Goal: Task Accomplishment & Management: Complete application form

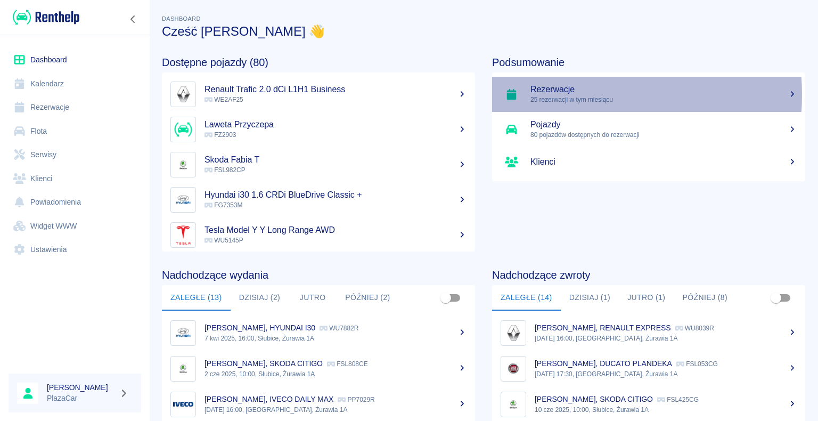
click at [542, 95] on p "25 rezerwacji w tym miesiącu" at bounding box center [663, 100] width 266 height 10
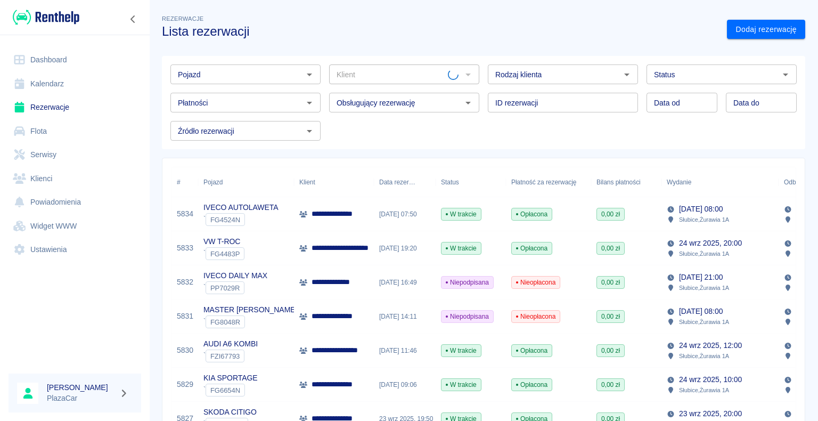
click at [303, 73] on icon "Otwórz" at bounding box center [309, 74] width 13 height 13
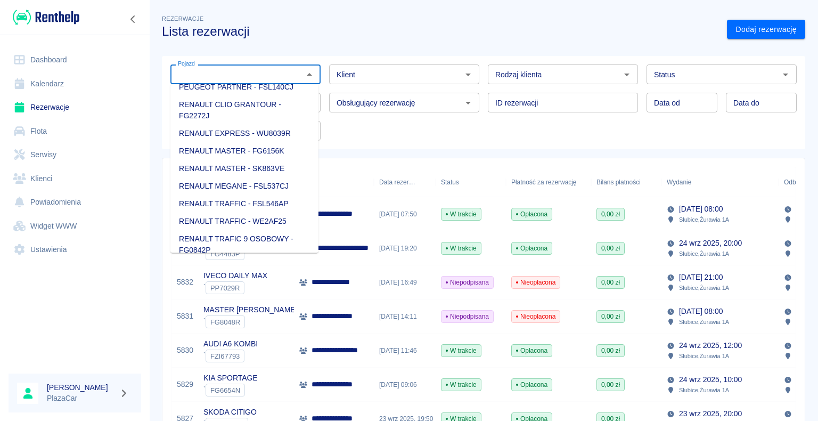
scroll to position [1012, 0]
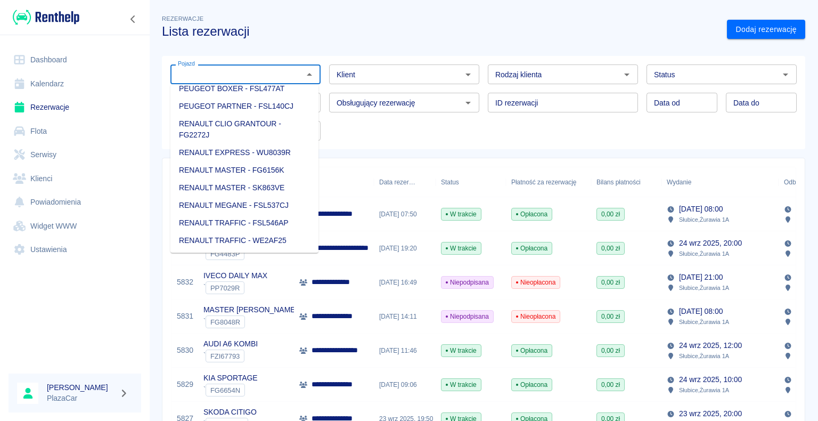
click at [291, 80] on li "PEUGEOT 807 - FSL422CT" at bounding box center [244, 71] width 148 height 18
type input "PEUGEOT 807 - FSL422CT"
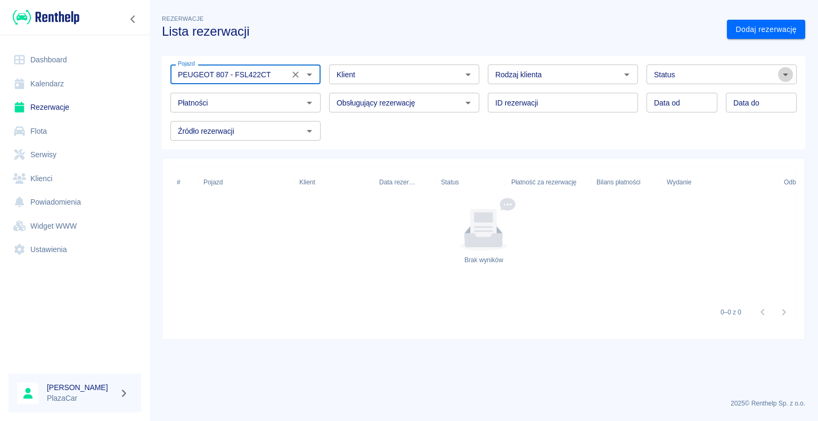
click at [786, 77] on icon "Otwórz" at bounding box center [785, 74] width 13 height 13
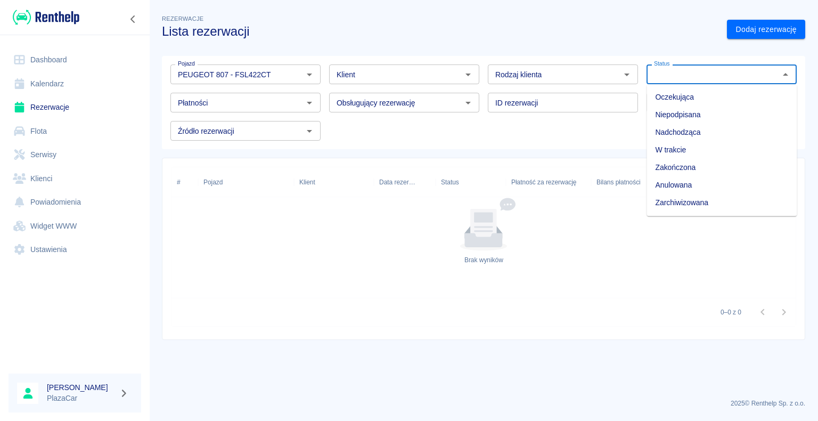
click at [716, 201] on li "Zarchiwizowana" at bounding box center [721, 203] width 150 height 18
type input "Zarchiwizowana"
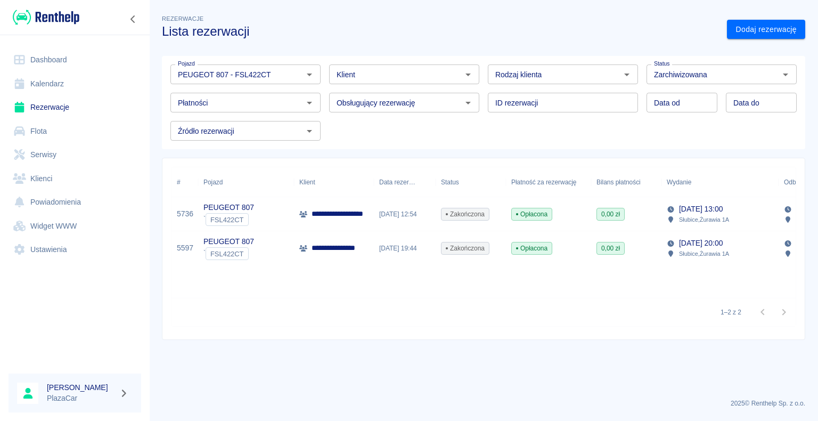
click at [560, 204] on div "Opłacona" at bounding box center [548, 214] width 85 height 34
click at [462, 246] on span "Zakończona" at bounding box center [464, 248] width 47 height 10
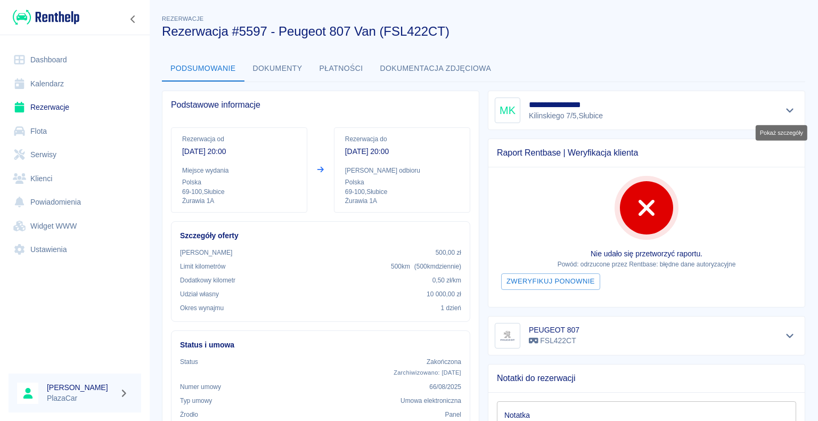
click at [781, 112] on button "Pokaż szczegóły" at bounding box center [790, 110] width 18 height 15
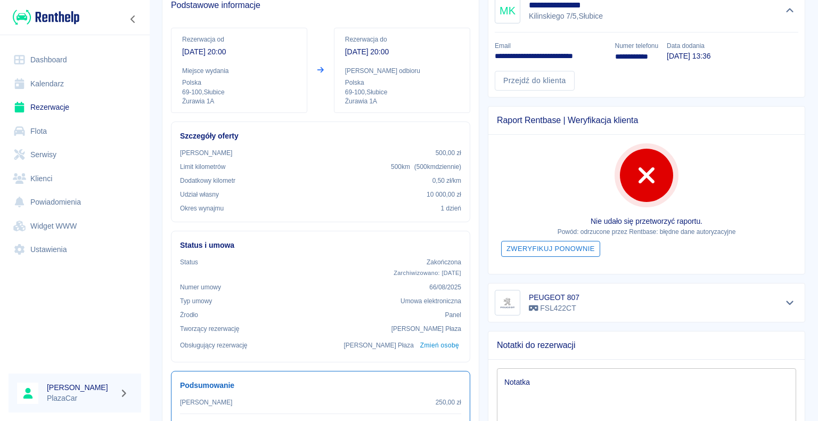
scroll to position [106, 0]
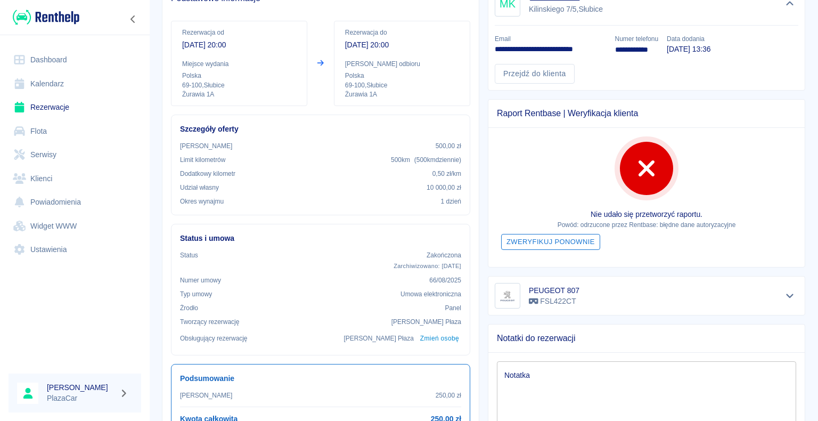
click at [539, 241] on button "Zweryfikuj ponownie" at bounding box center [550, 242] width 99 height 17
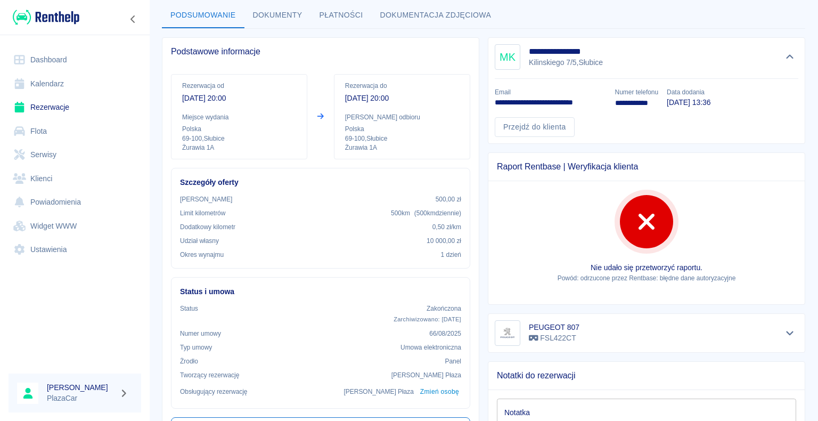
scroll to position [0, 0]
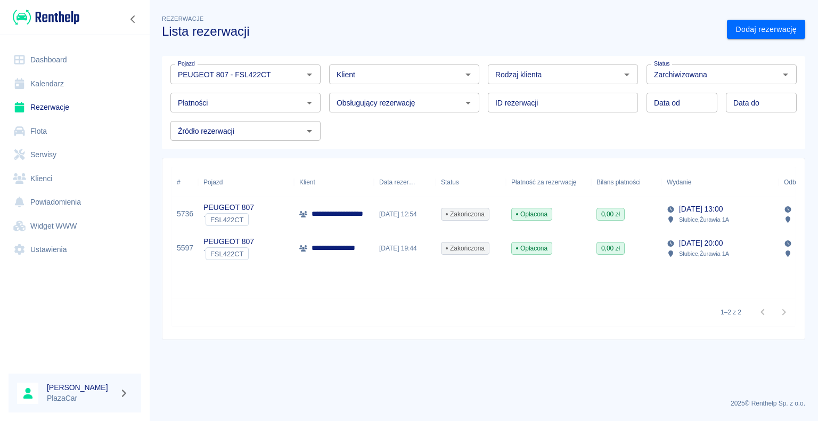
click at [413, 214] on div "[DATE] 12:54" at bounding box center [405, 214] width 62 height 34
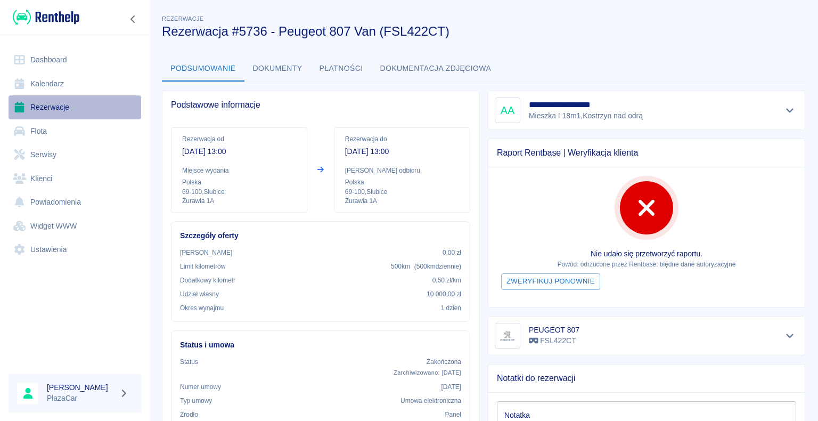
click at [58, 106] on link "Rezerwacje" at bounding box center [75, 107] width 133 height 24
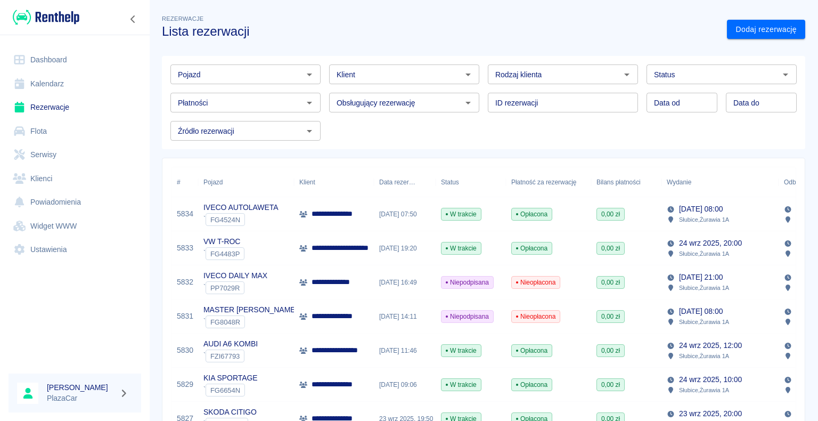
click at [620, 75] on icon "Otwórz" at bounding box center [626, 74] width 13 height 13
click at [590, 95] on li "Osoba prywatna" at bounding box center [558, 97] width 148 height 18
type input "Osoba prywatna"
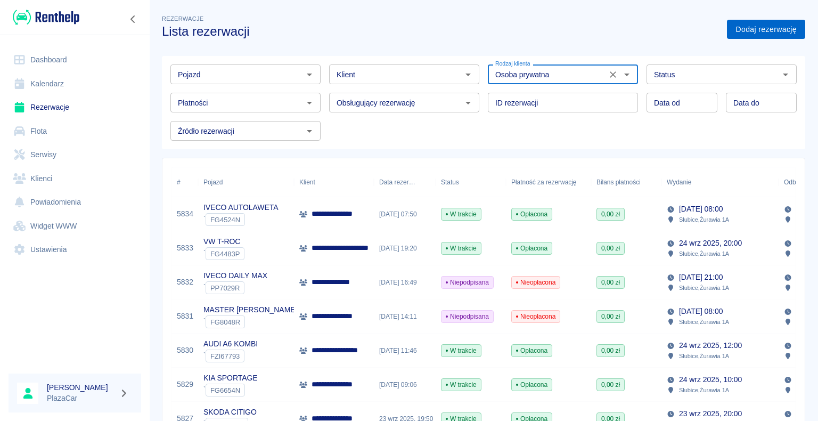
click at [748, 30] on link "Dodaj rezerwację" at bounding box center [766, 30] width 78 height 20
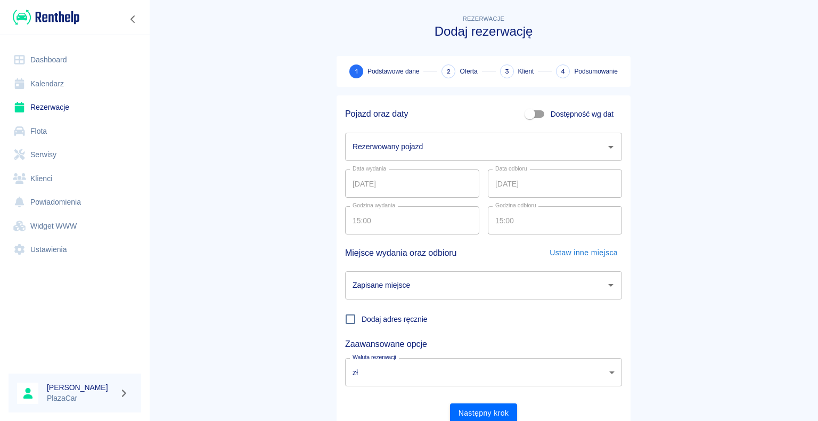
click at [608, 146] on icon "Otwórz" at bounding box center [610, 147] width 5 height 3
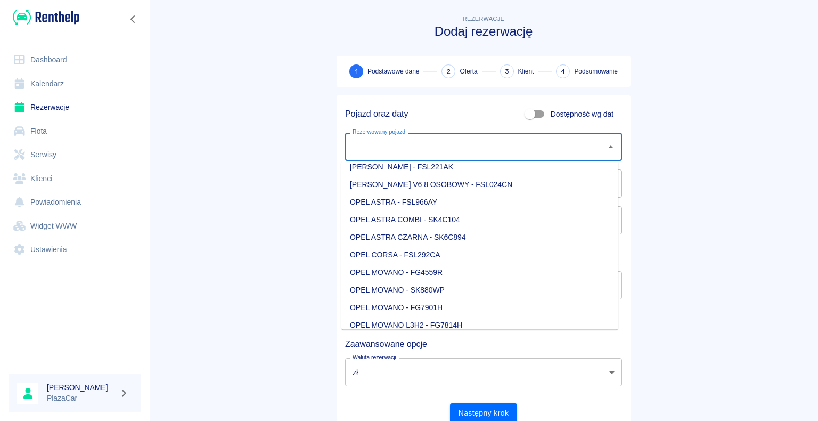
scroll to position [799, 0]
click at [480, 269] on li "PEUGEOT 807 - FSL422CT" at bounding box center [479, 272] width 277 height 18
type input "PEUGEOT 807 - FSL422CT"
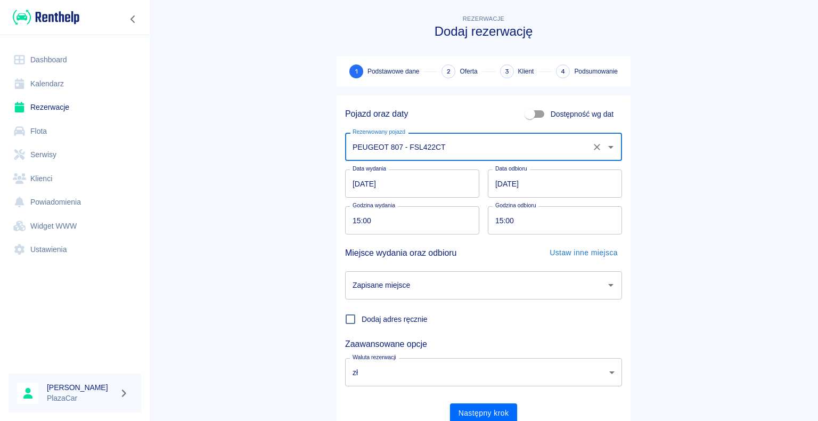
click at [499, 184] on input "[DATE]" at bounding box center [555, 183] width 134 height 28
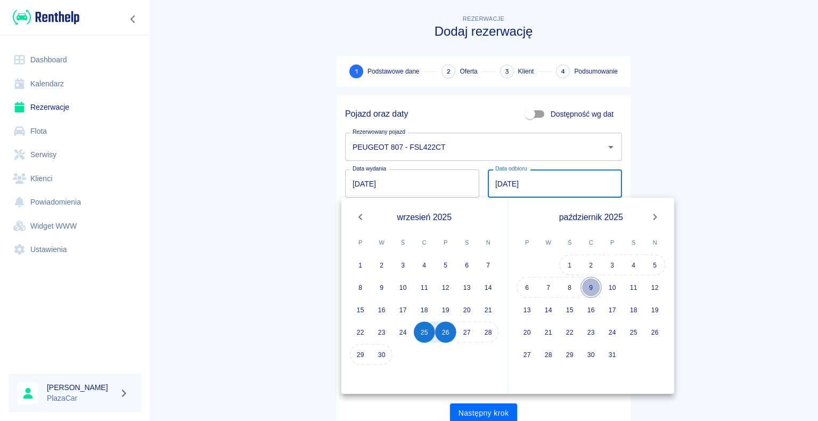
click at [592, 286] on button "9" at bounding box center [590, 286] width 21 height 21
type input "[DATE]"
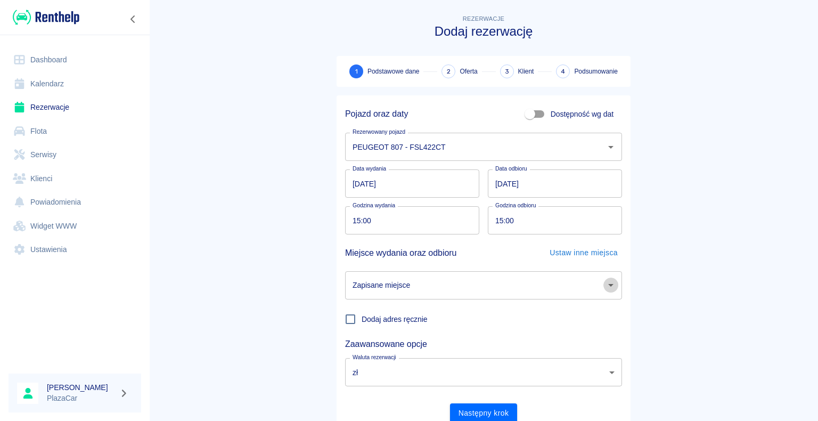
click at [608, 286] on icon "Otwórz" at bounding box center [610, 285] width 5 height 3
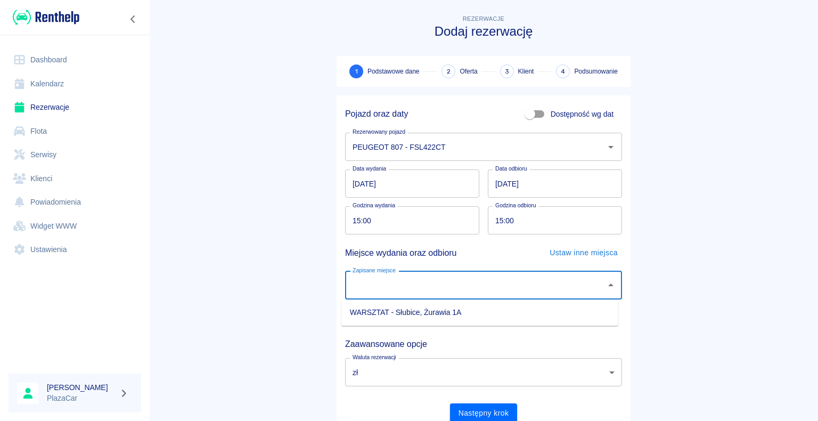
click at [499, 314] on li "WARSZTAT - Słubice, Żurawia 1A" at bounding box center [479, 313] width 277 height 18
type input "WARSZTAT - Słubice, Żurawia 1A"
click at [477, 412] on button "Następny krok" at bounding box center [484, 413] width 68 height 20
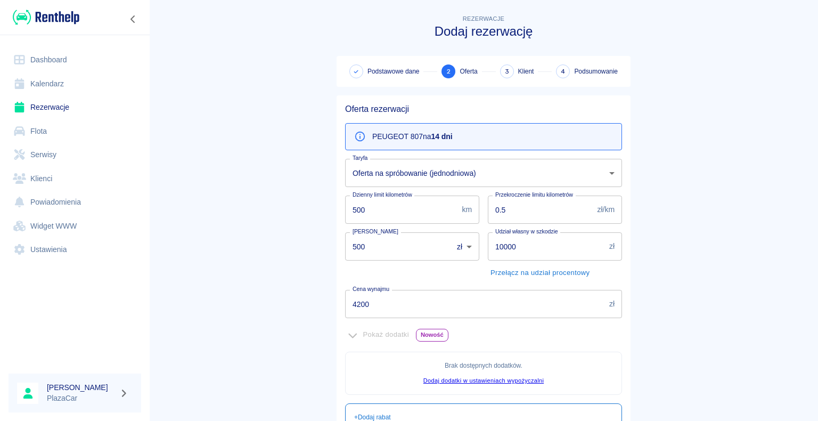
click at [365, 301] on input "4200" at bounding box center [475, 304] width 260 height 28
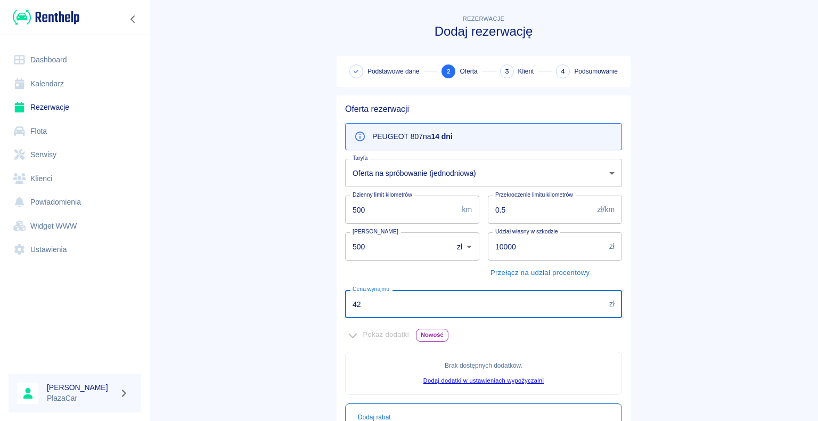
type input "4"
click at [362, 303] on input "120" at bounding box center [475, 304] width 260 height 28
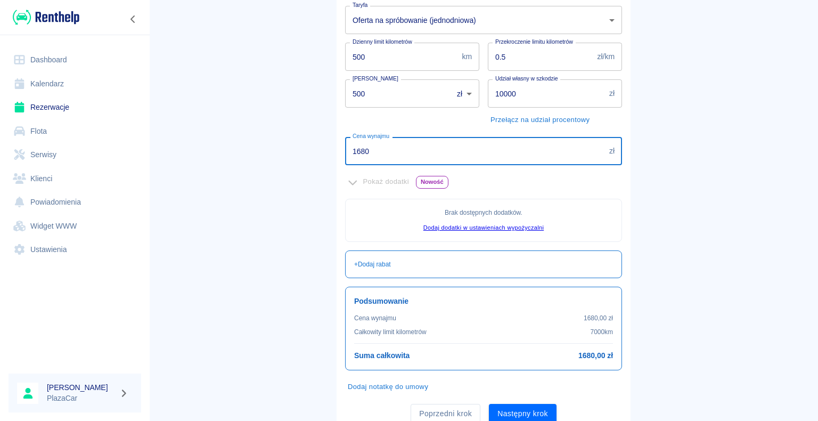
scroll to position [160, 0]
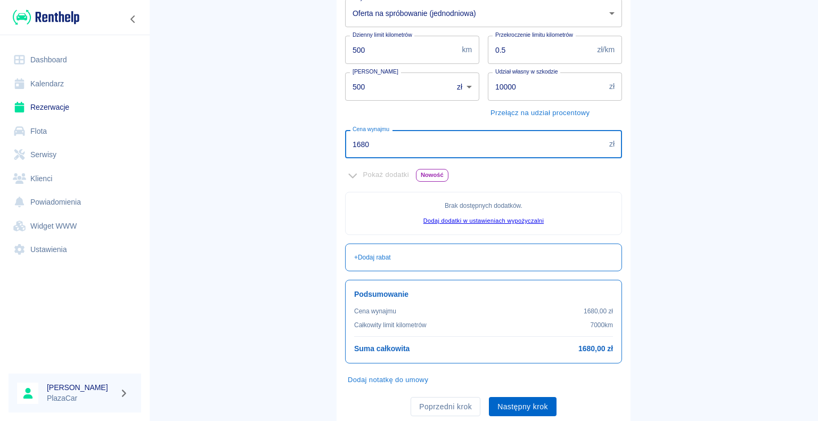
type input "1680"
click at [519, 401] on button "Następny krok" at bounding box center [523, 407] width 68 height 20
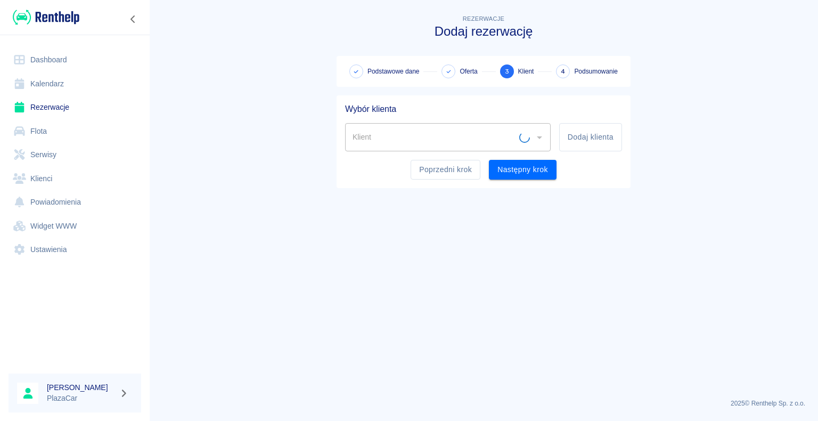
scroll to position [0, 0]
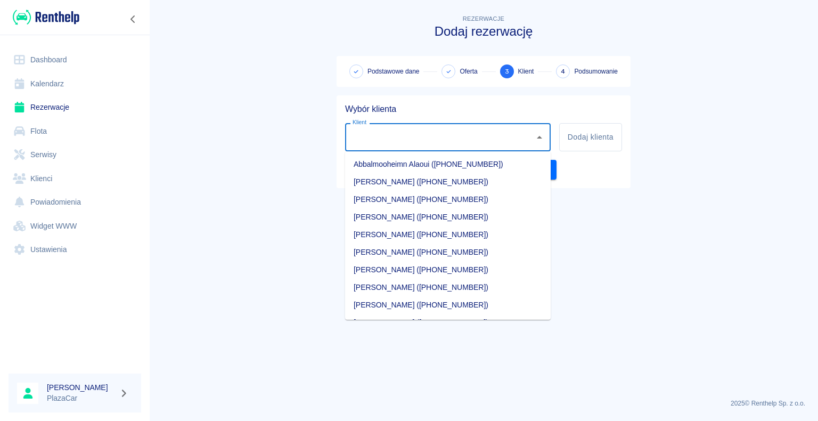
click at [433, 140] on input "Klient" at bounding box center [440, 137] width 180 height 19
type input "e"
type input "k"
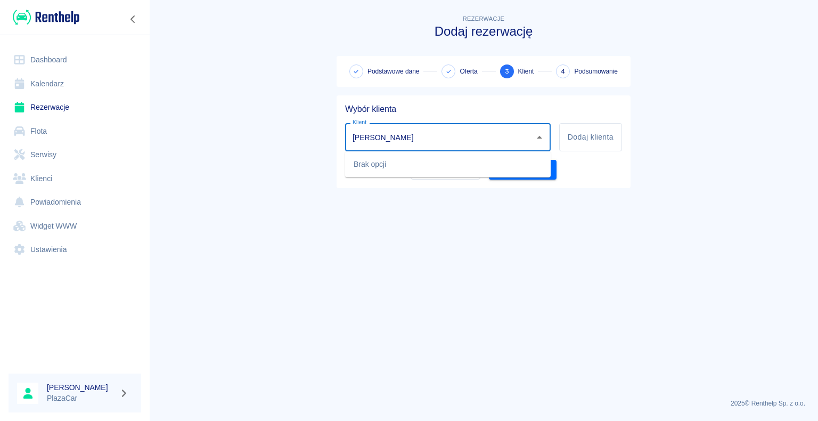
type input "[PERSON_NAME]"
click at [339, 209] on main "Rezerwacje Dodaj rezerwację Podstawowe dane Oferta 3 Klient 4 Podsumowanie Wybó…" at bounding box center [483, 201] width 669 height 377
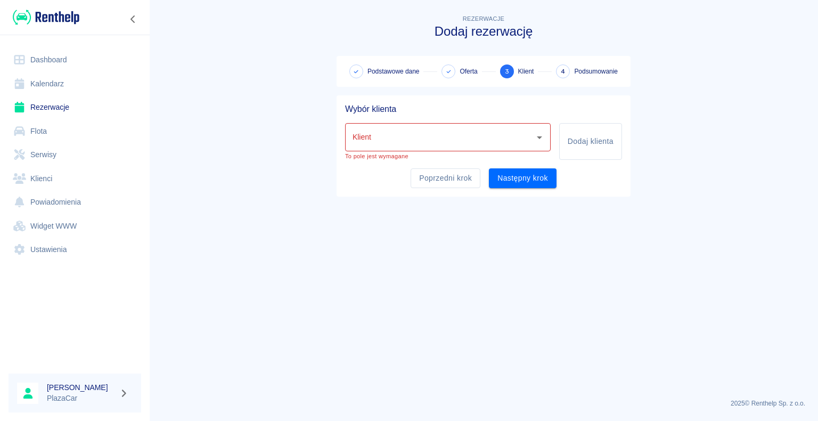
click at [388, 135] on input "Klient" at bounding box center [440, 137] width 180 height 19
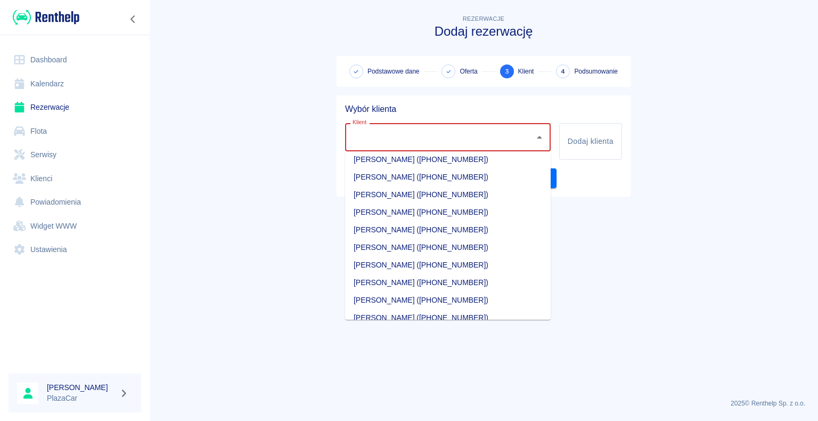
scroll to position [10049, 0]
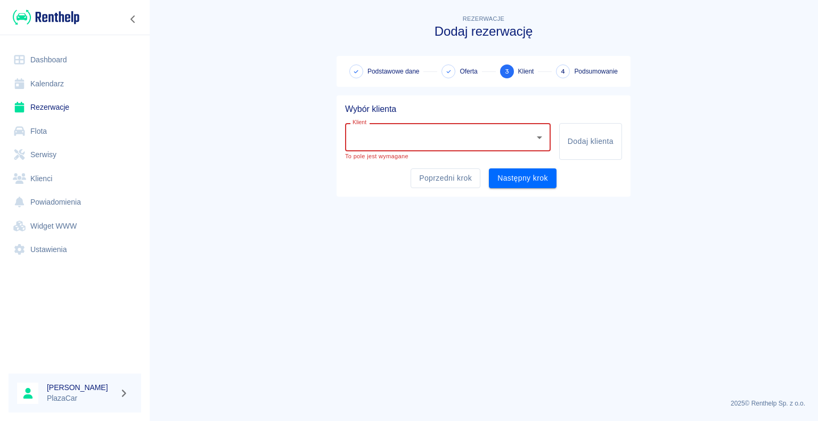
click at [366, 137] on input "Klient" at bounding box center [440, 137] width 180 height 19
type input "k"
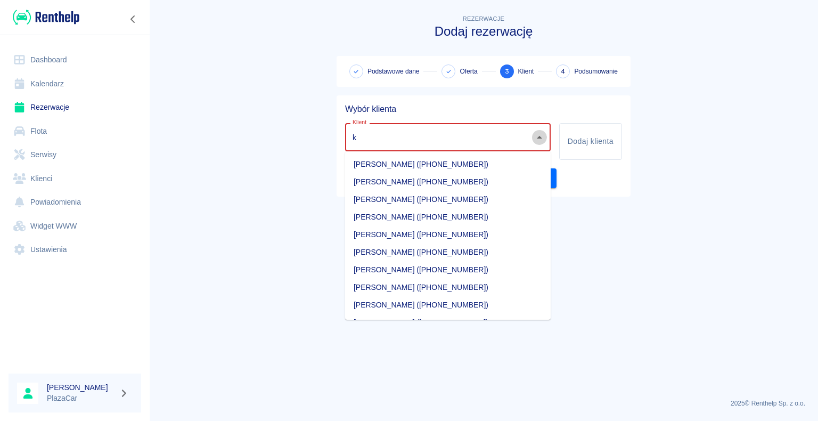
click at [541, 134] on icon "Zamknij" at bounding box center [539, 137] width 13 height 13
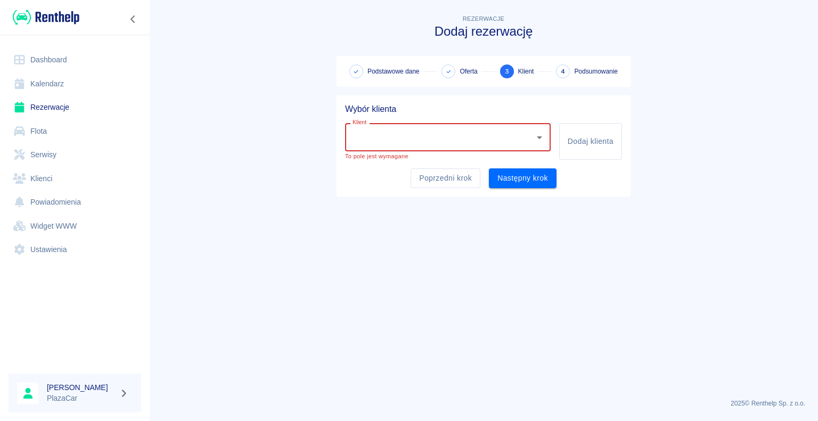
click at [62, 56] on link "Dashboard" at bounding box center [75, 60] width 133 height 24
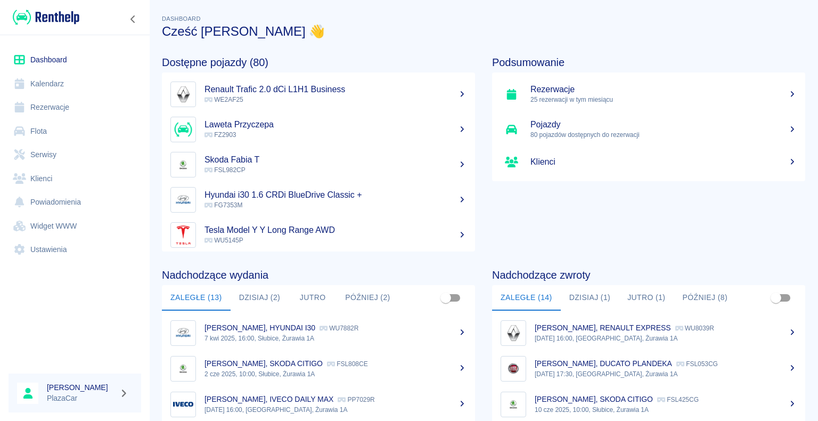
click at [554, 91] on h5 "Rezerwacje" at bounding box center [663, 89] width 266 height 11
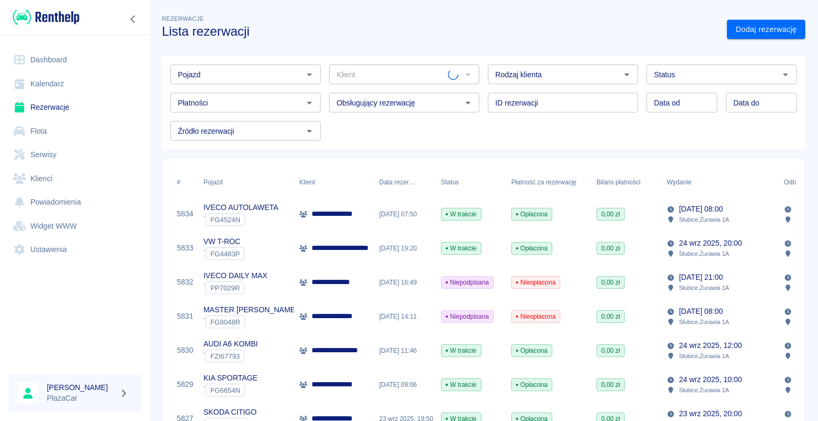
click at [620, 73] on icon "Otwórz" at bounding box center [626, 74] width 13 height 13
click at [587, 92] on li "Osoba prywatna" at bounding box center [558, 97] width 148 height 18
type input "Osoba prywatna"
click at [311, 75] on icon "Otwórz" at bounding box center [309, 74] width 13 height 13
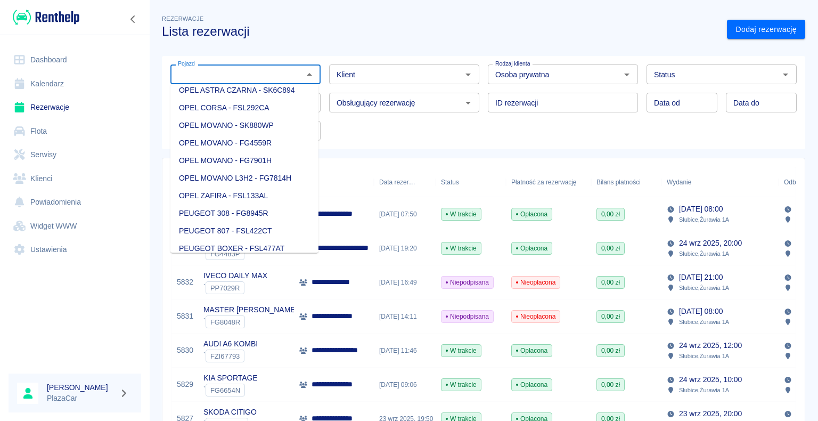
scroll to position [799, 0]
click at [275, 170] on li "OPEL CORSA - FSL292CA" at bounding box center [244, 161] width 148 height 18
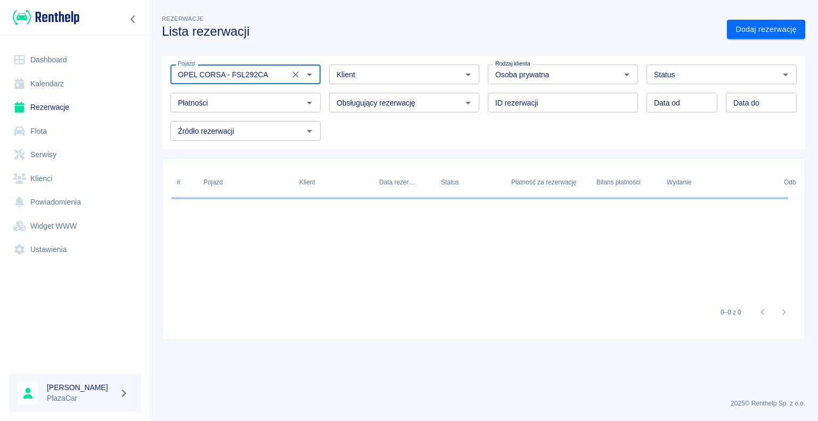
type input "OPEL CORSA - FSL292CA"
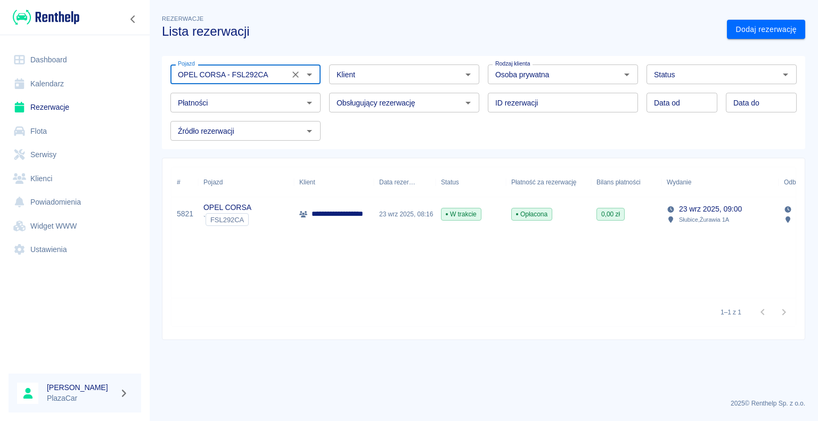
click at [784, 72] on icon "Otwórz" at bounding box center [785, 74] width 13 height 13
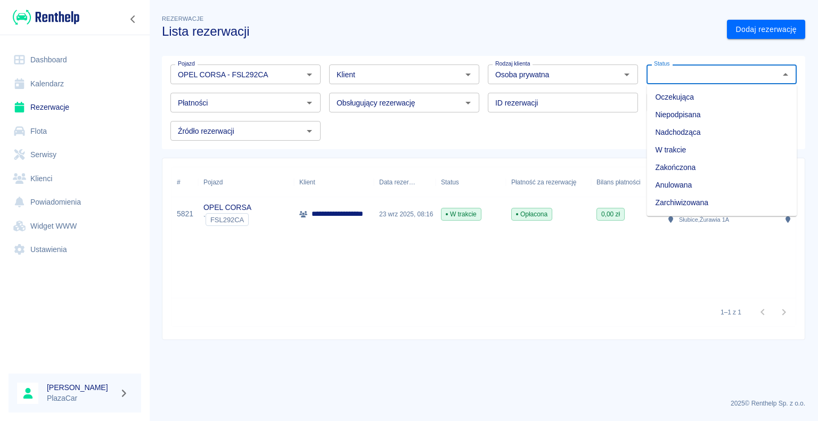
click at [690, 201] on li "Zarchiwizowana" at bounding box center [721, 203] width 150 height 18
type input "Zarchiwizowana"
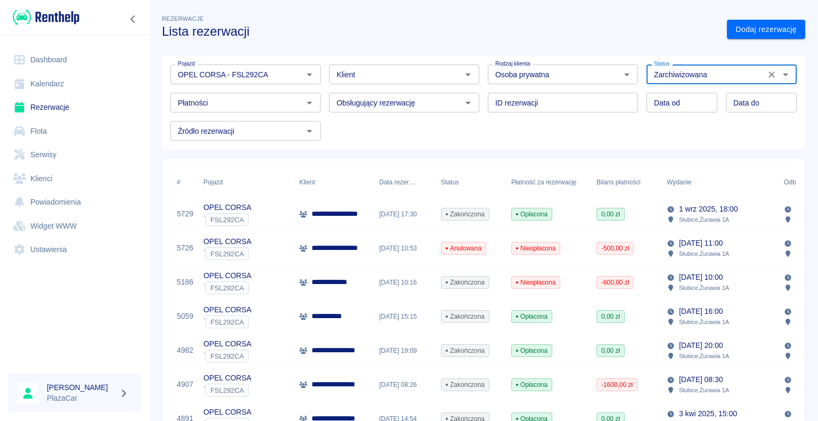
click at [55, 53] on link "Dashboard" at bounding box center [75, 60] width 133 height 24
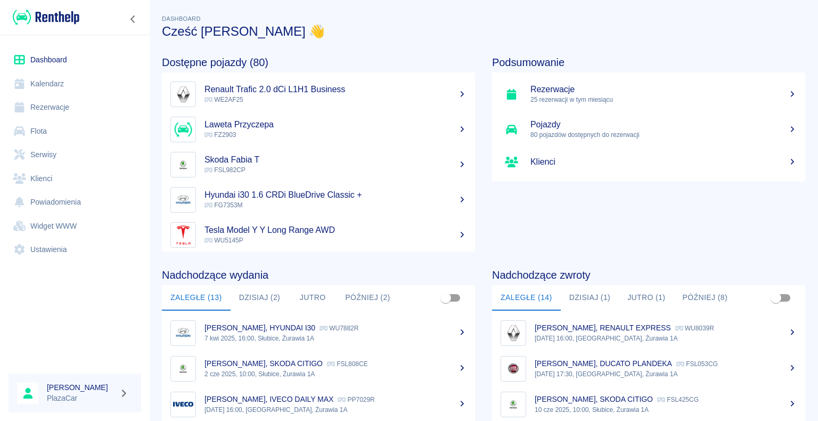
click at [298, 89] on h5 "Renault Trafic 2.0 dCi L1H1 Business" at bounding box center [335, 89] width 262 height 11
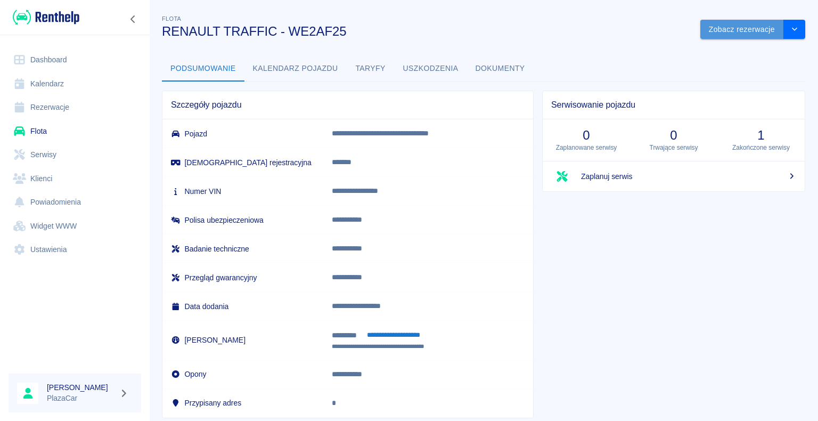
click at [700, 25] on button "Zobacz rezerwacje" at bounding box center [742, 30] width 84 height 20
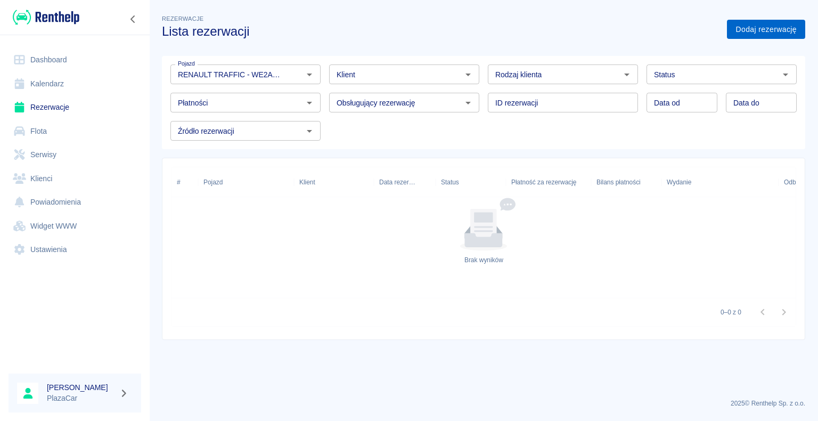
click at [782, 29] on link "Dodaj rezerwację" at bounding box center [766, 30] width 78 height 20
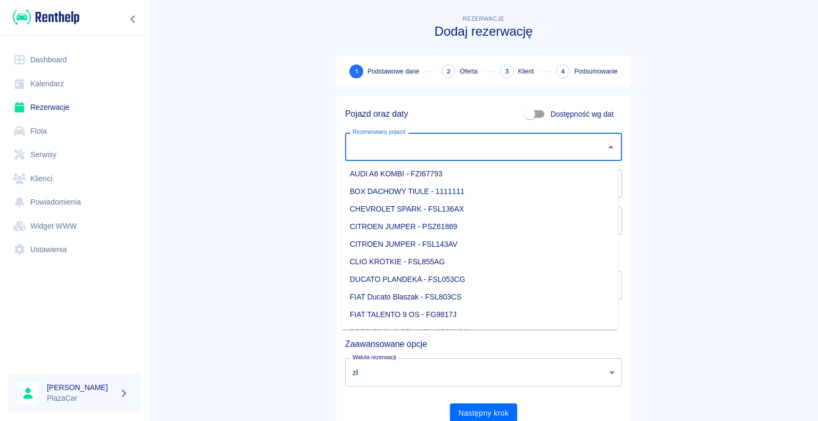
click at [462, 155] on input "Rezerwowany pojazd" at bounding box center [475, 146] width 251 height 19
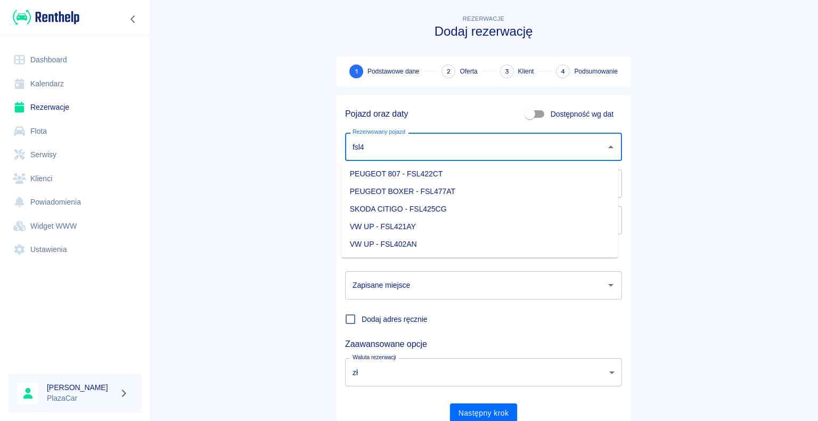
click at [458, 170] on li "PEUGEOT 807 - FSL422CT" at bounding box center [479, 174] width 277 height 18
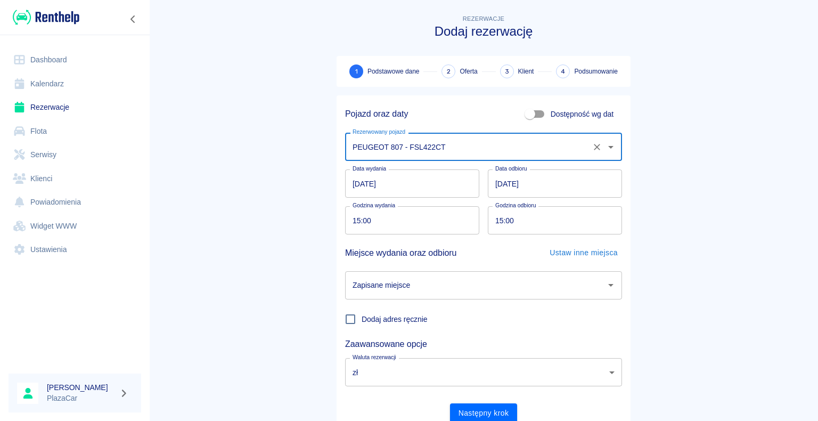
type input "PEUGEOT 807 - FSL422CT"
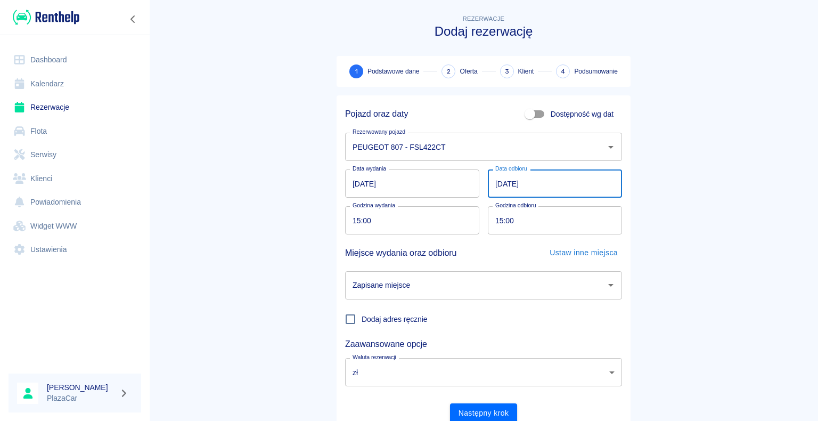
click at [546, 175] on input "[DATE]" at bounding box center [555, 183] width 134 height 28
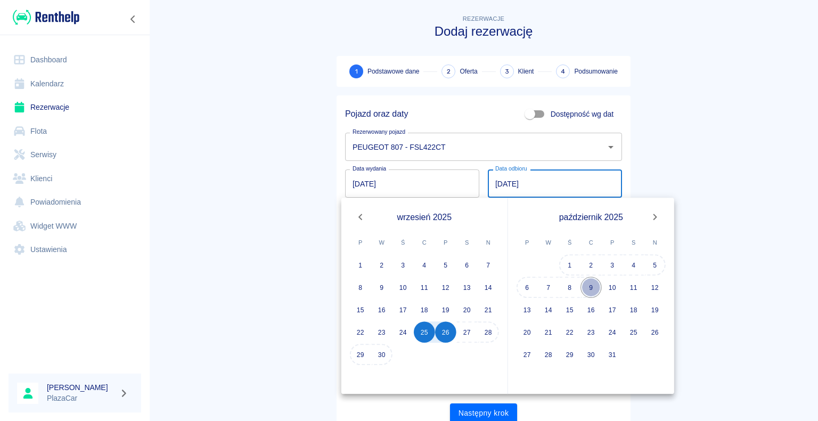
click at [590, 289] on button "9" at bounding box center [590, 286] width 21 height 21
type input "[DATE]"
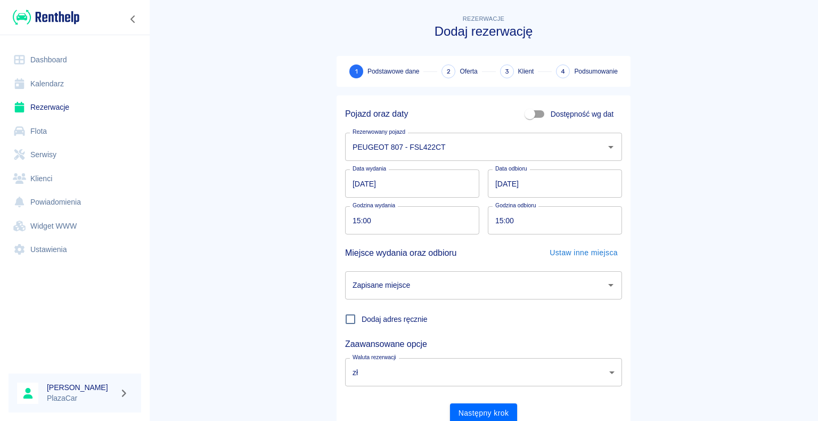
click at [478, 281] on input "Zapisane miejsce" at bounding box center [475, 285] width 251 height 19
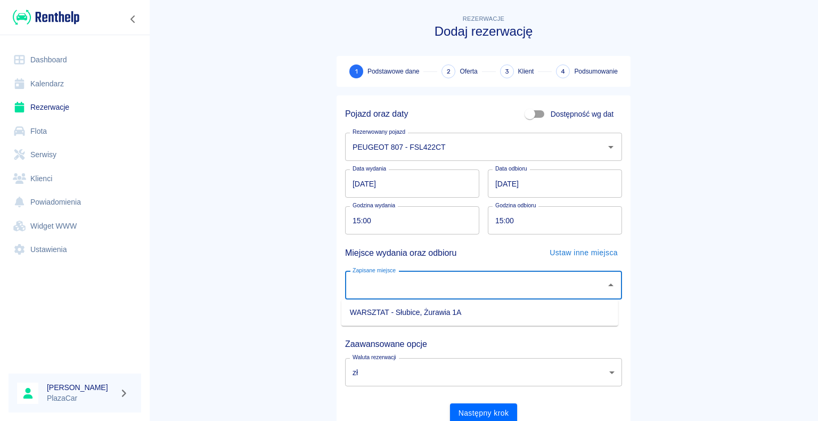
click at [399, 317] on li "WARSZTAT - Słubice, Żurawia 1A" at bounding box center [479, 313] width 277 height 18
type input "WARSZTAT - Słubice, Żurawia 1A"
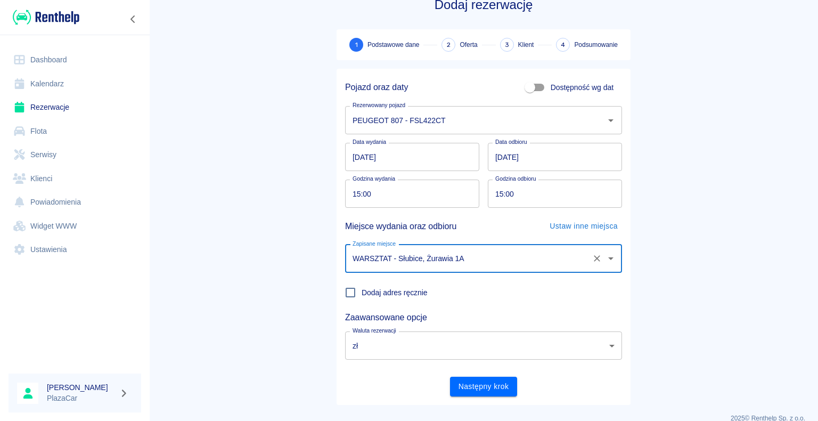
scroll to position [41, 0]
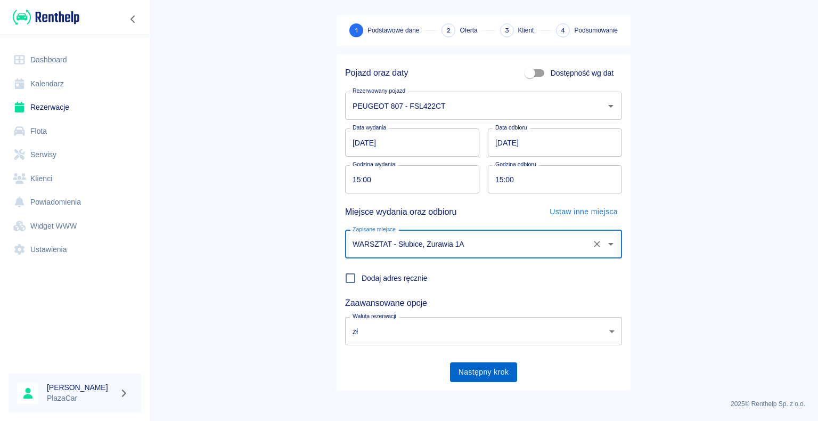
click at [477, 375] on button "Następny krok" at bounding box center [484, 372] width 68 height 20
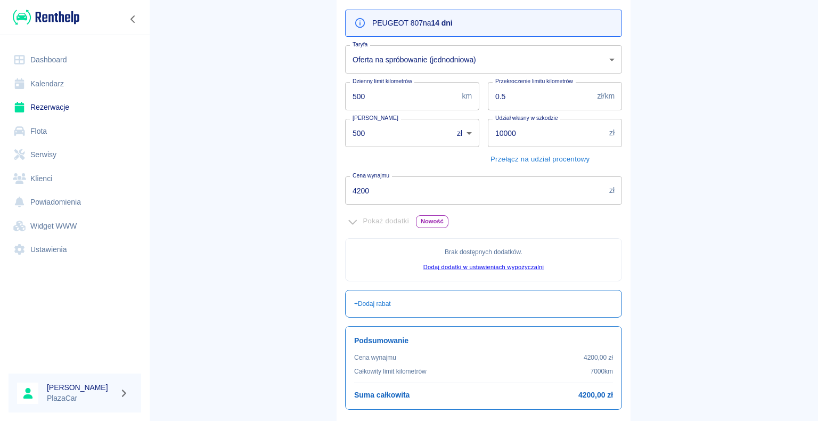
scroll to position [193, 0]
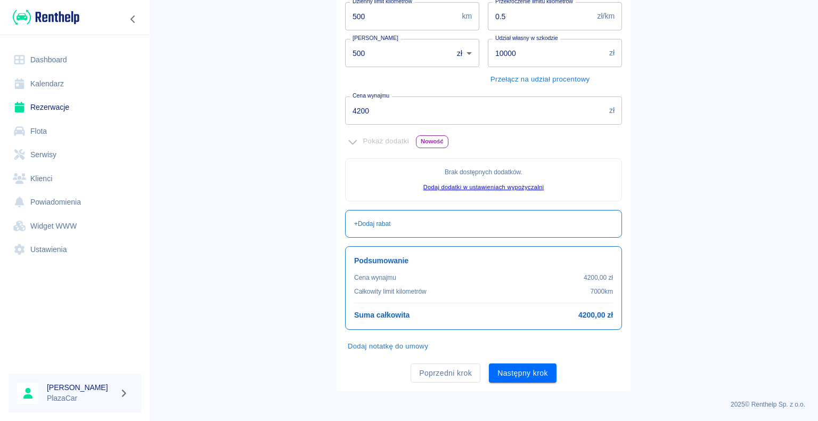
drag, startPoint x: 522, startPoint y: 370, endPoint x: 524, endPoint y: 365, distance: 5.5
click at [522, 370] on button "Następny krok" at bounding box center [523, 373] width 68 height 20
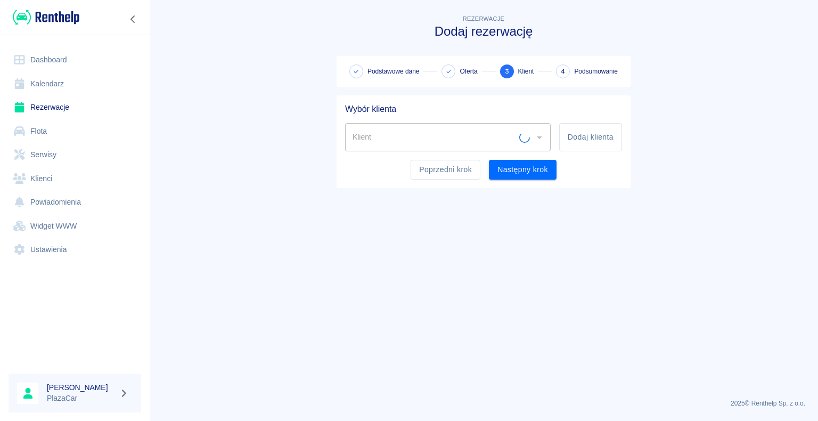
scroll to position [0, 0]
click at [510, 138] on input "Klient" at bounding box center [440, 137] width 180 height 19
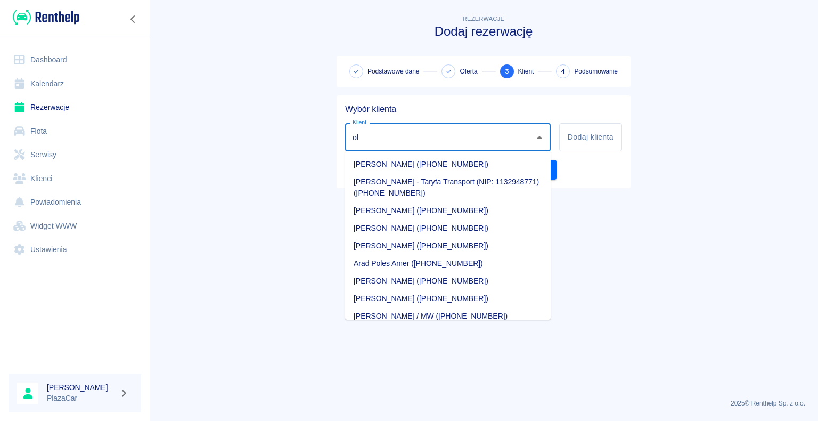
type input "o"
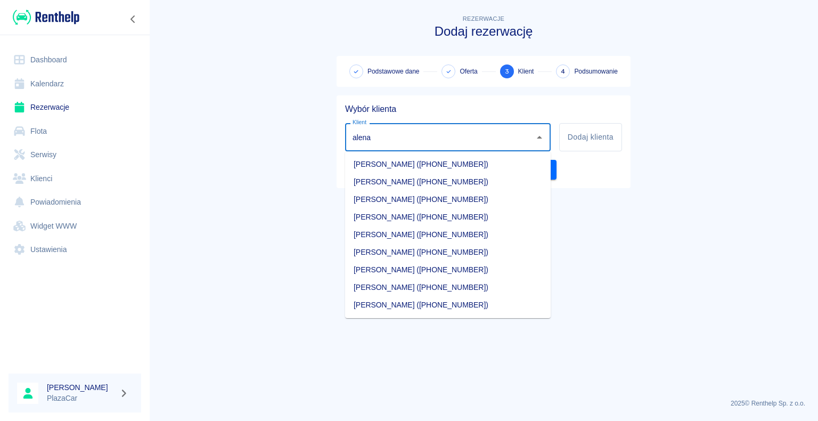
click at [458, 166] on li "[PERSON_NAME] ([PHONE_NUMBER])" at bounding box center [448, 164] width 206 height 18
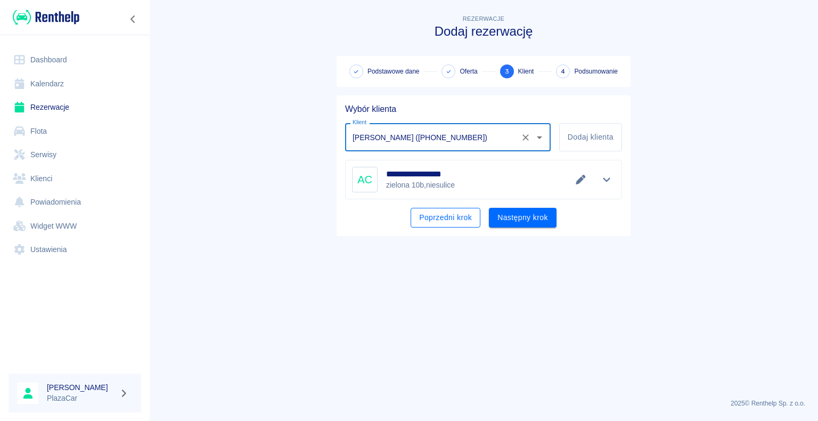
type input "[PERSON_NAME] ([PHONE_NUMBER])"
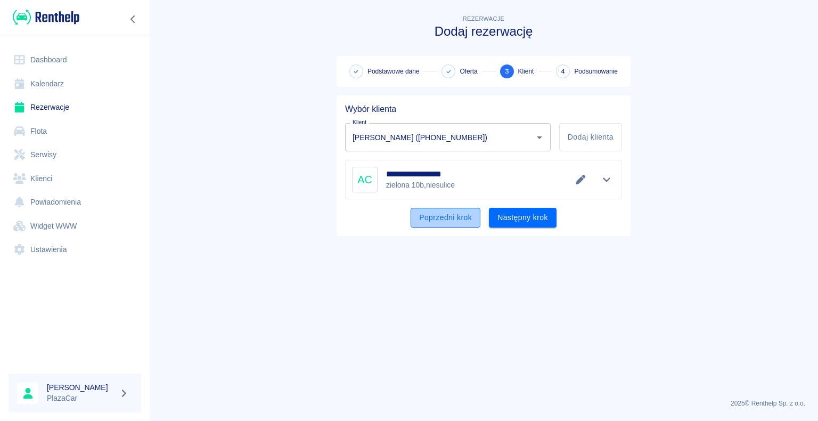
click at [473, 215] on button "Poprzedni krok" at bounding box center [446, 218] width 70 height 20
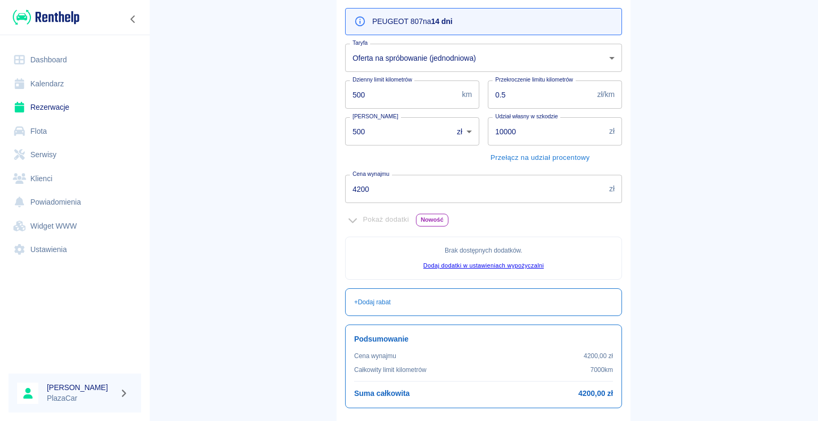
scroll to position [193, 0]
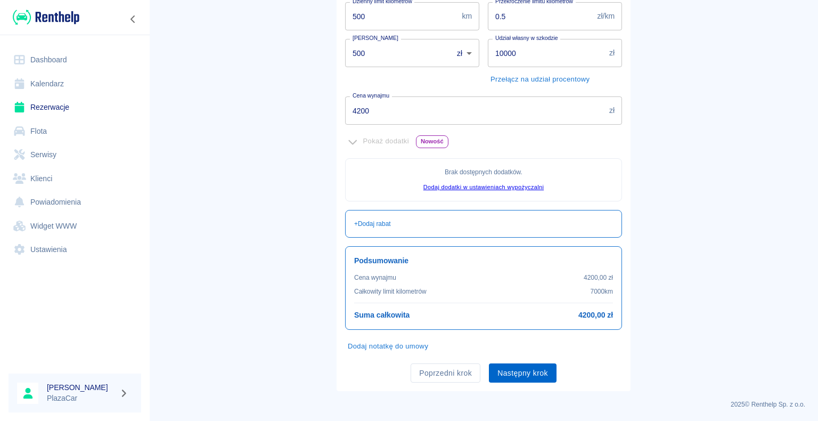
click at [503, 375] on button "Następny krok" at bounding box center [523, 373] width 68 height 20
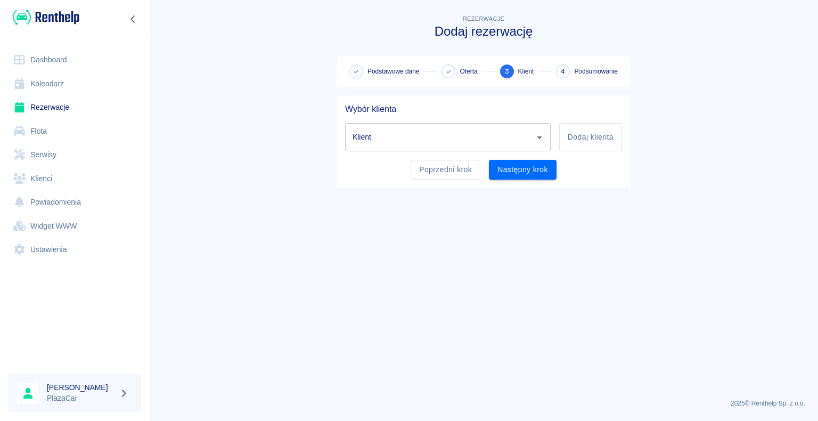
scroll to position [0, 0]
click at [426, 128] on input "Klient" at bounding box center [440, 137] width 180 height 19
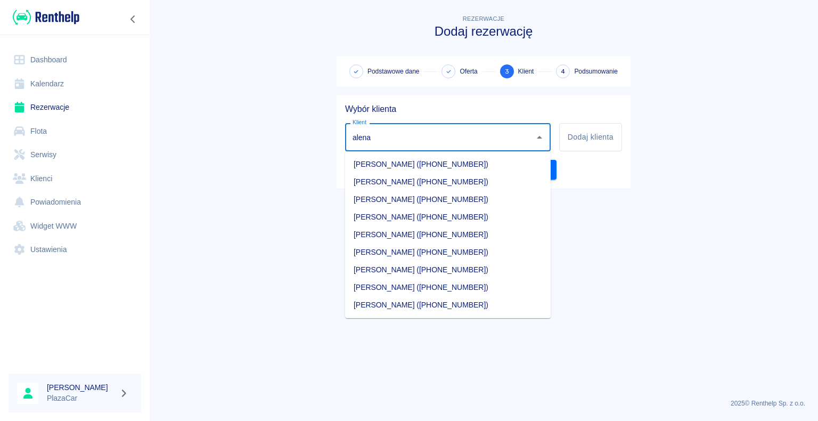
click at [395, 166] on li "[PERSON_NAME] ([PHONE_NUMBER])" at bounding box center [448, 164] width 206 height 18
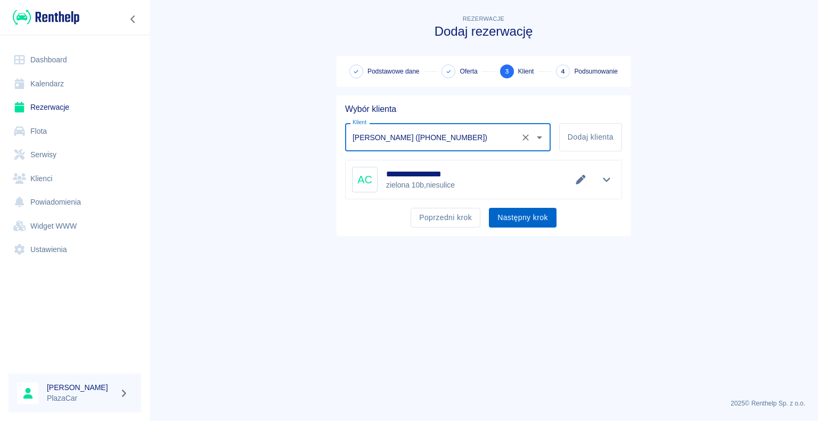
type input "[PERSON_NAME] ([PHONE_NUMBER])"
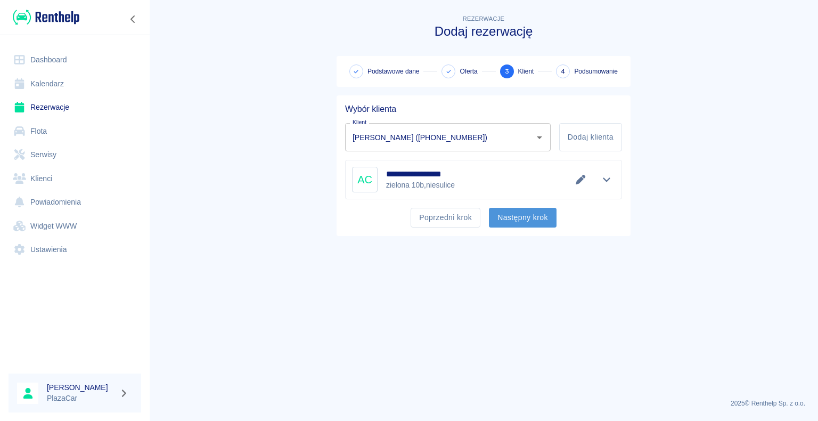
click at [522, 227] on button "Następny krok" at bounding box center [523, 218] width 68 height 20
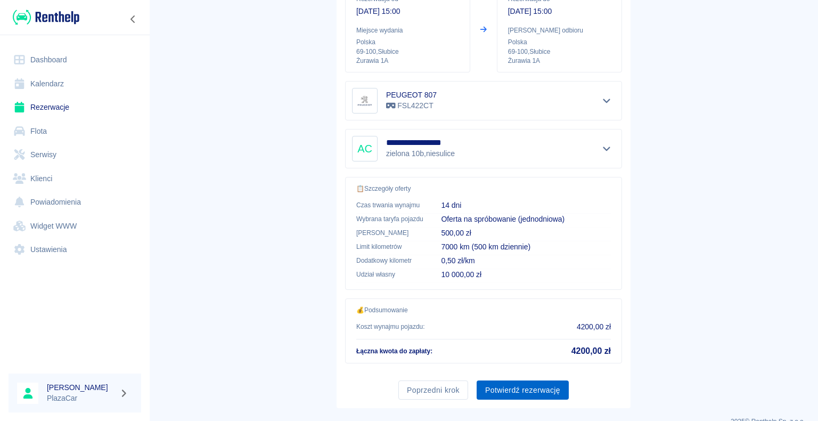
scroll to position [152, 0]
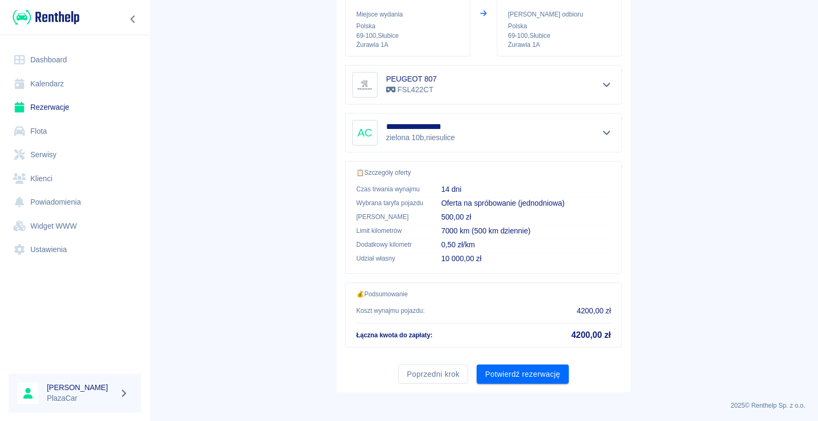
click at [507, 383] on div "**********" at bounding box center [484, 168] width 294 height 448
click at [507, 382] on div "**********" at bounding box center [484, 168] width 294 height 448
click at [512, 376] on button "Potwierdź rezerwację" at bounding box center [523, 374] width 92 height 20
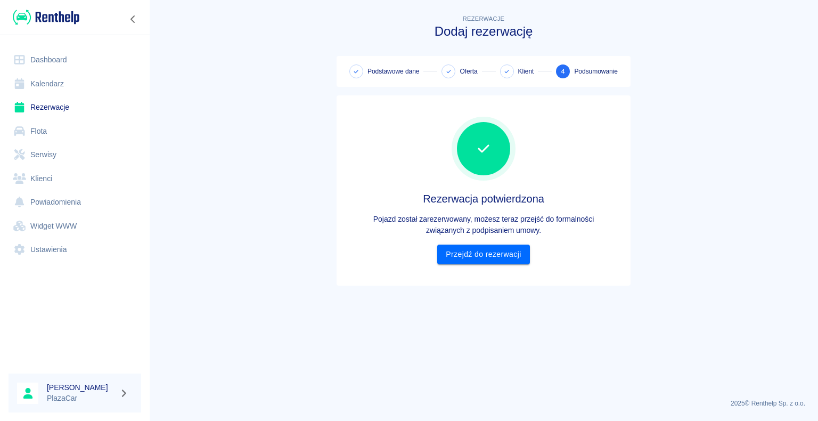
scroll to position [0, 0]
drag, startPoint x: 490, startPoint y: 254, endPoint x: 499, endPoint y: 267, distance: 16.1
click at [490, 254] on link "Przejdź do rezerwacji" at bounding box center [483, 254] width 92 height 20
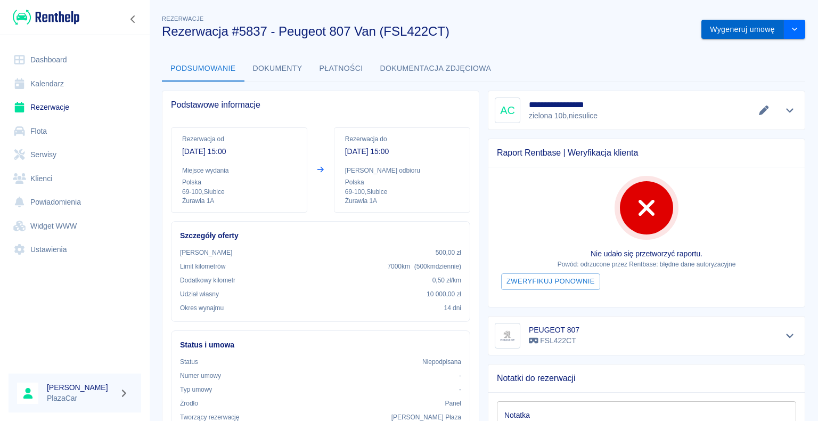
click at [711, 34] on button "Wygeneruj umowę" at bounding box center [742, 30] width 83 height 20
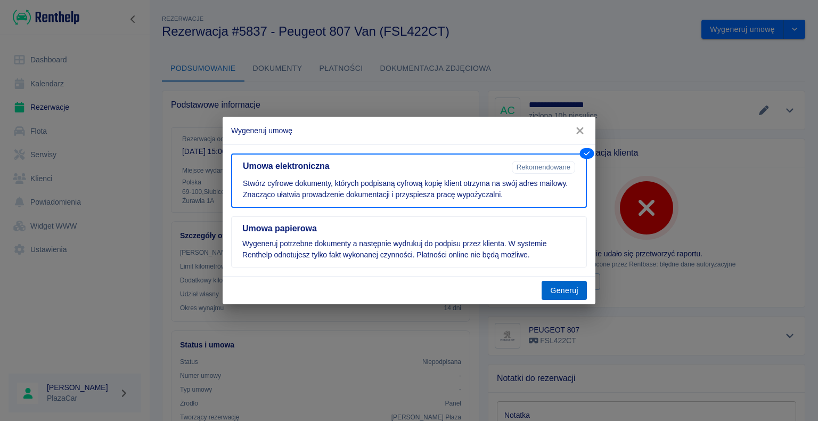
click at [564, 295] on button "Generuj" at bounding box center [564, 291] width 45 height 20
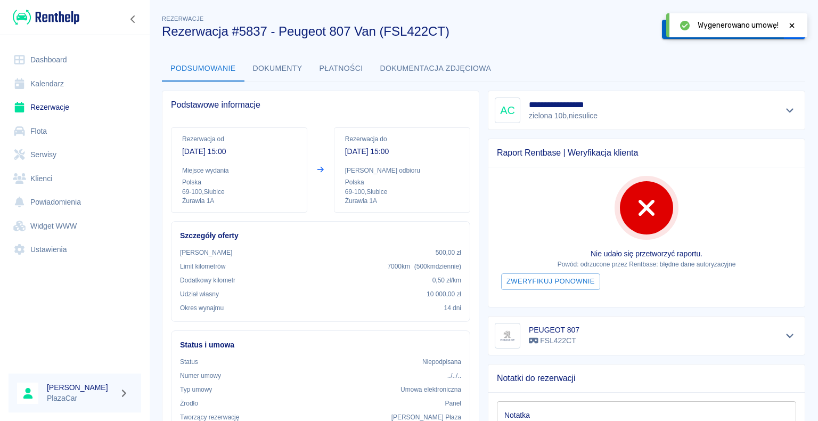
click at [662, 33] on button "Podpisz umowę elektroniczną" at bounding box center [723, 30] width 122 height 20
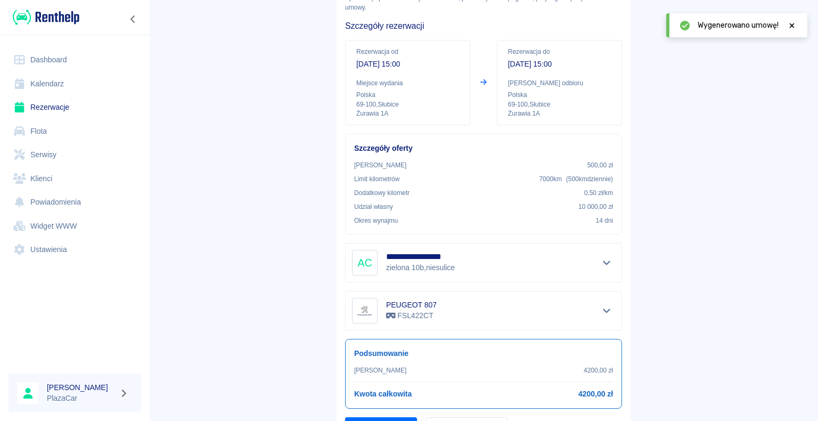
scroll to position [125, 0]
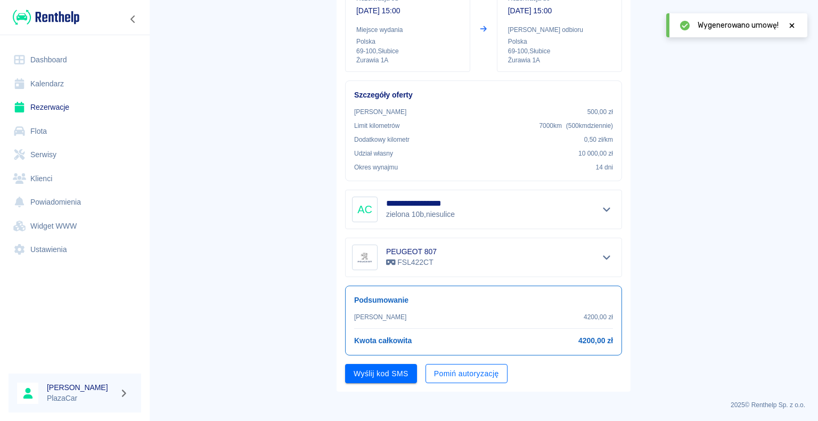
click at [442, 378] on button "Pomiń autoryzację" at bounding box center [466, 374] width 82 height 20
click at [604, 257] on icon "Pokaż szczegóły" at bounding box center [607, 257] width 12 height 10
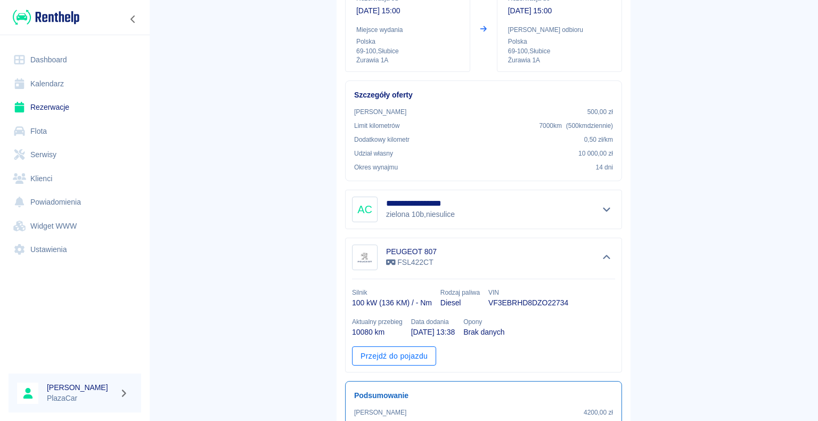
click at [422, 352] on link "Przejdź do pojazdu" at bounding box center [394, 356] width 84 height 20
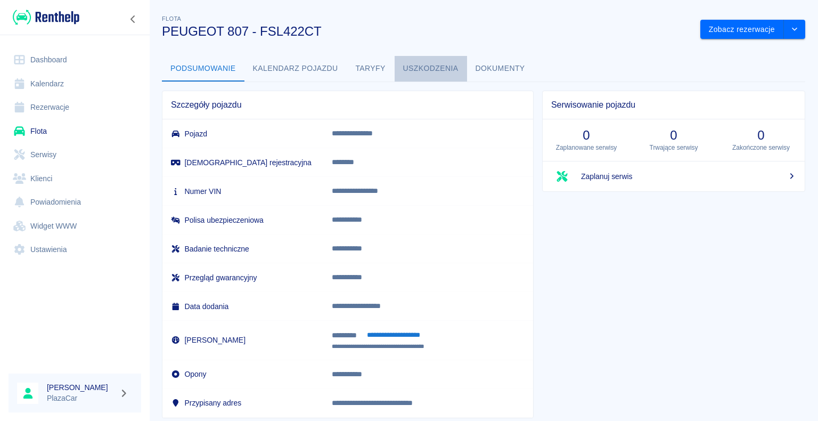
click at [447, 61] on button "Uszkodzenia" at bounding box center [431, 69] width 72 height 26
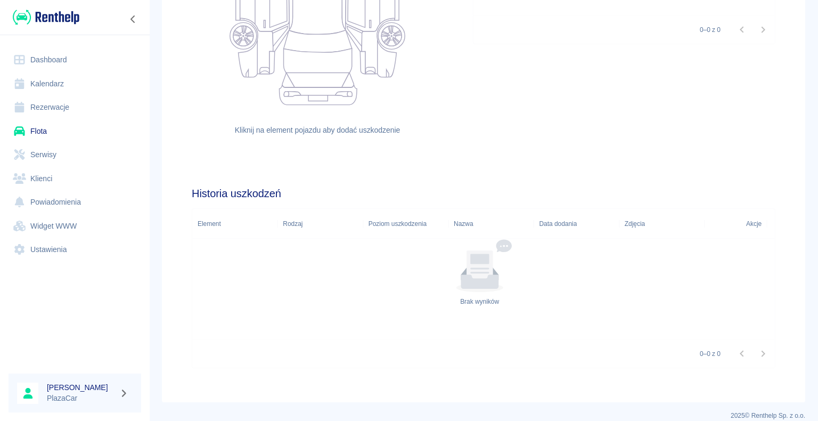
scroll to position [278, 0]
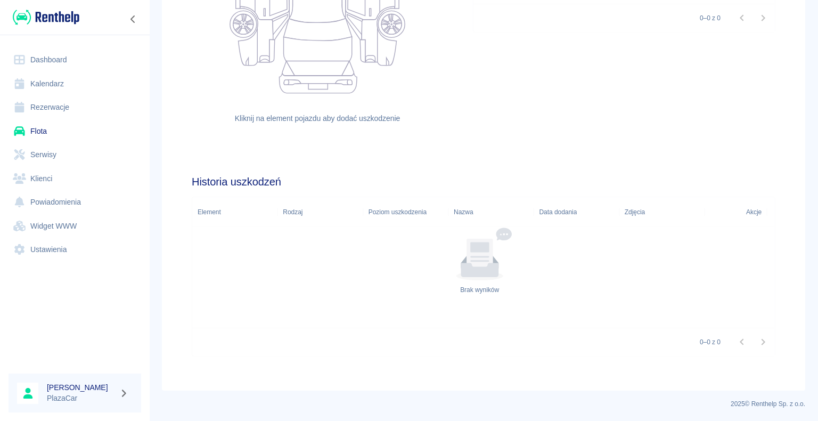
click at [499, 220] on div "Nazwa" at bounding box center [491, 212] width 75 height 30
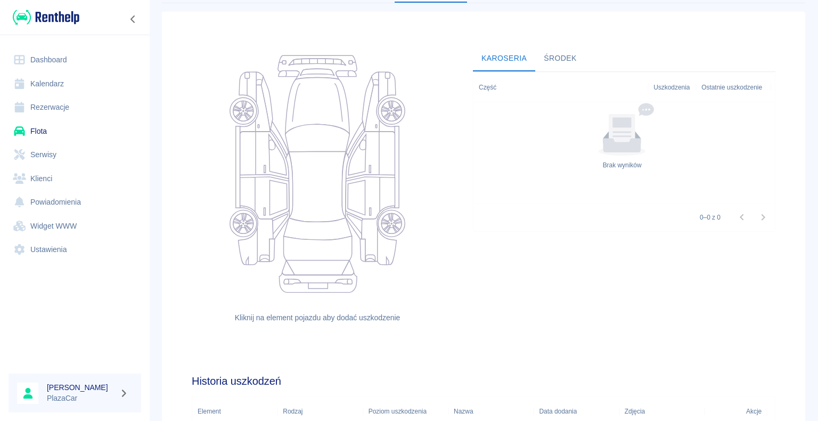
scroll to position [0, 0]
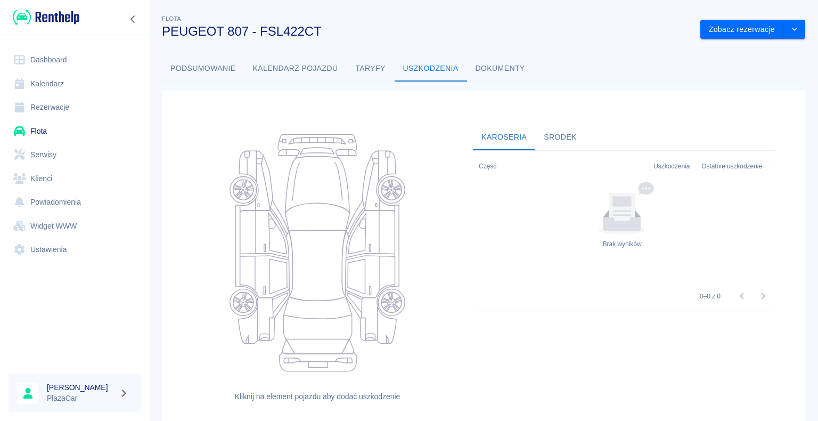
click at [431, 262] on div "Kliknij na element pojazdu aby dodać uszkodzenie" at bounding box center [317, 263] width 251 height 277
click at [379, 232] on icon at bounding box center [370, 233] width 49 height 47
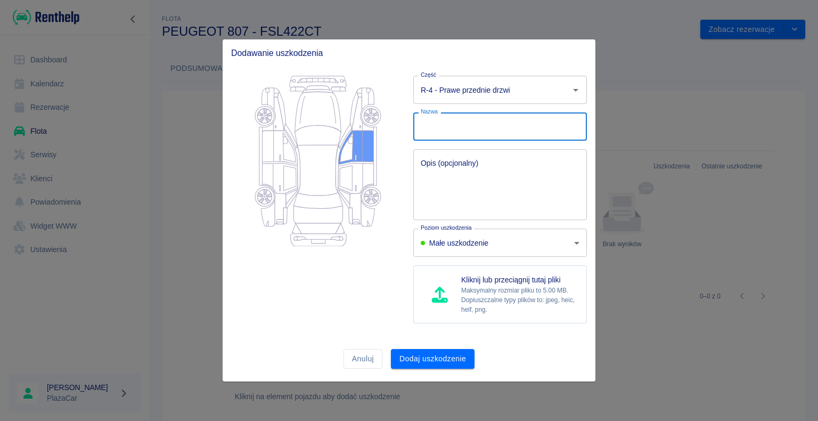
click at [481, 130] on input "Nazwa" at bounding box center [500, 126] width 174 height 28
type input "uszkodzona rączka boczka"
click at [449, 352] on button "Dodaj uszkodzenie" at bounding box center [433, 359] width 84 height 20
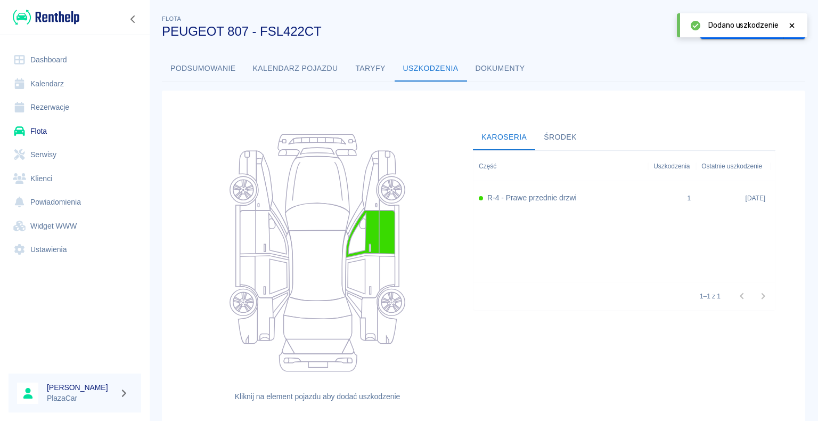
click at [787, 27] on icon at bounding box center [792, 25] width 10 height 7
click at [641, 196] on div "R-4 - Prawe przednie drzwi" at bounding box center [560, 198] width 175 height 34
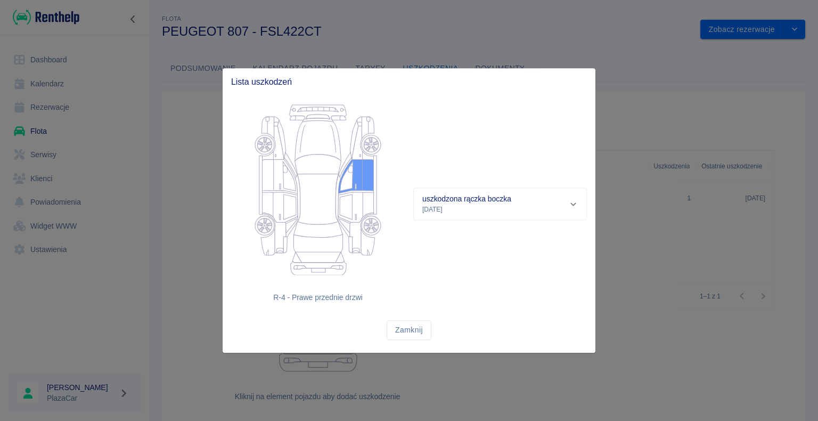
click at [628, 240] on div at bounding box center [409, 210] width 818 height 421
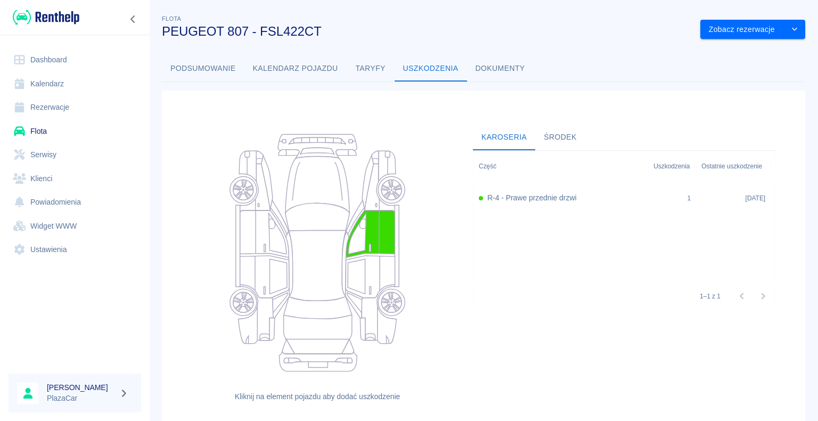
click at [64, 50] on link "Dashboard" at bounding box center [75, 60] width 133 height 24
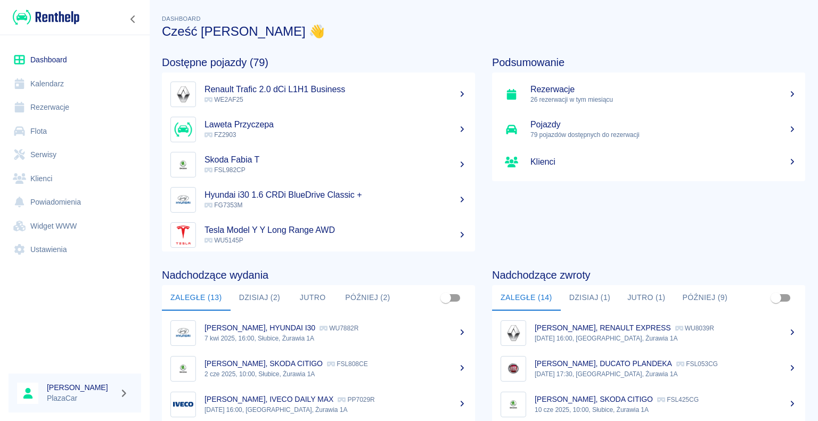
click at [60, 103] on link "Rezerwacje" at bounding box center [75, 107] width 133 height 24
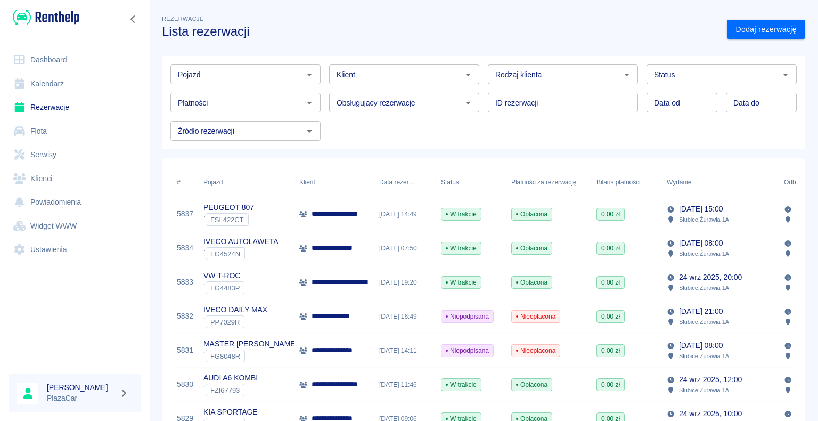
drag, startPoint x: 572, startPoint y: 210, endPoint x: 603, endPoint y: 206, distance: 31.2
click at [594, 208] on div "**********" at bounding box center [533, 214] width 724 height 34
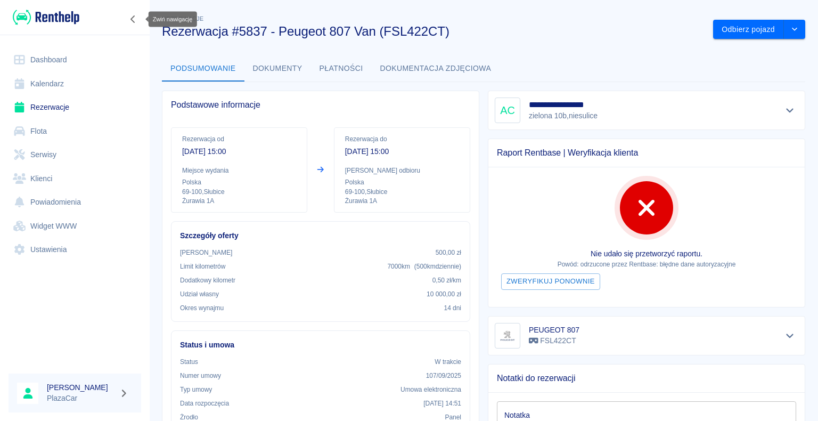
click at [138, 19] on button "Zwiń nawigację" at bounding box center [133, 19] width 16 height 14
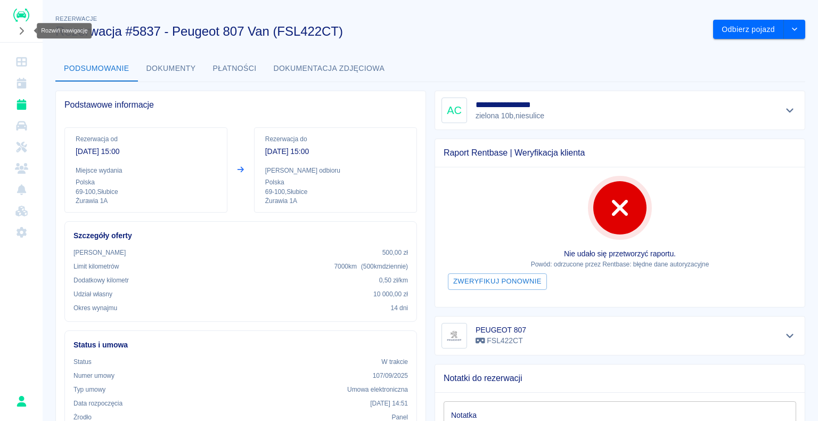
click at [23, 33] on icon "Rozwiń nawigację" at bounding box center [21, 31] width 11 height 9
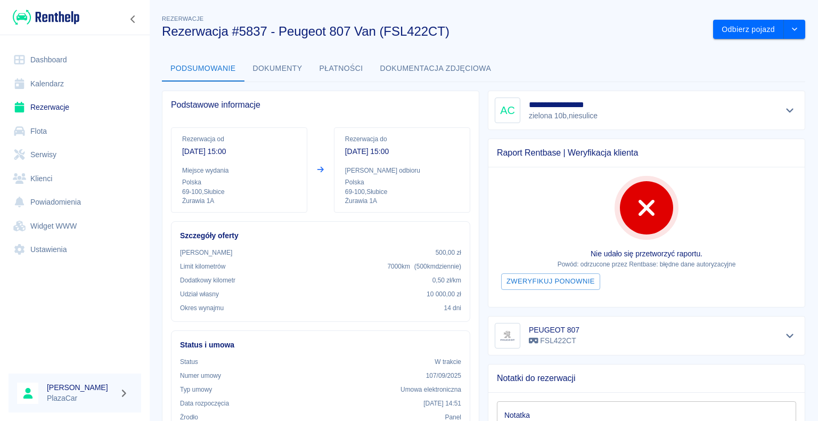
click at [15, 81] on icon at bounding box center [20, 83] width 10 height 11
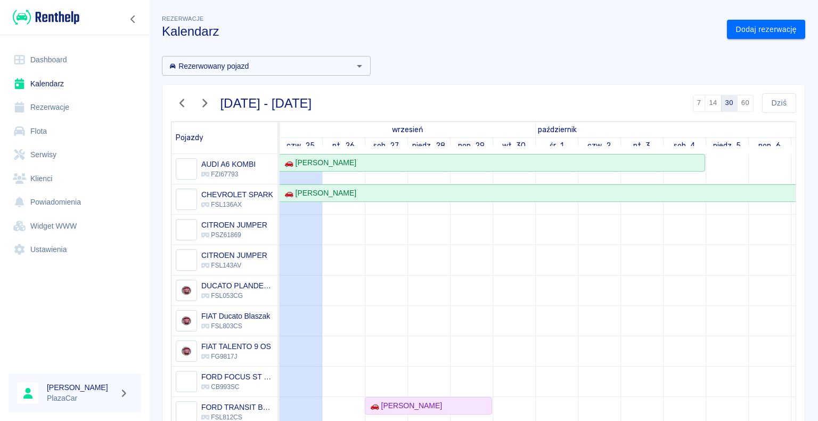
click at [41, 106] on link "Rezerwacje" at bounding box center [75, 107] width 133 height 24
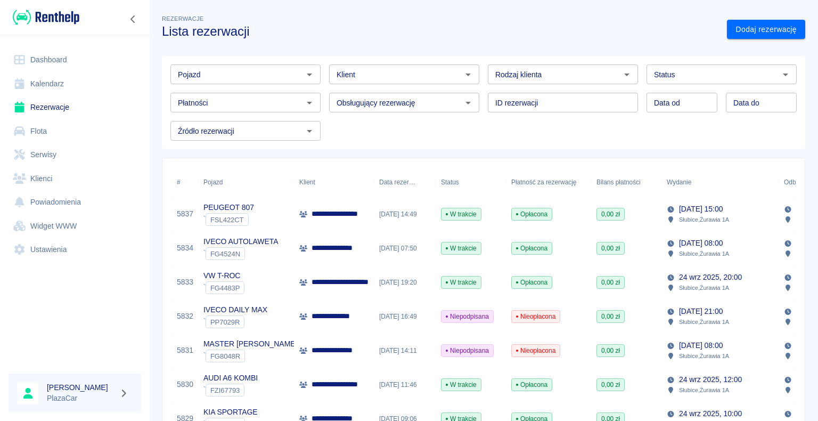
click at [55, 77] on link "Kalendarz" at bounding box center [75, 84] width 133 height 24
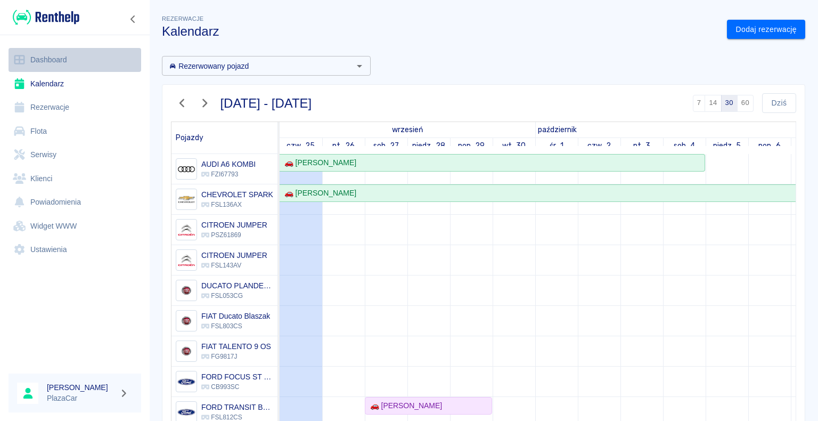
click at [41, 67] on link "Dashboard" at bounding box center [75, 60] width 133 height 24
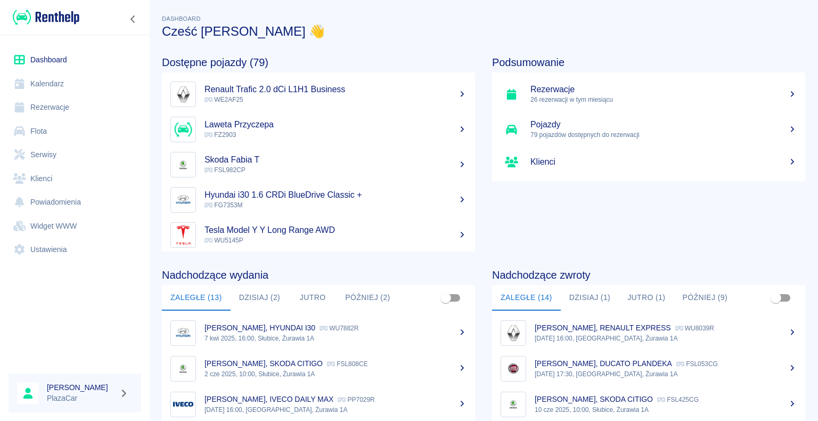
click at [43, 84] on link "Kalendarz" at bounding box center [75, 84] width 133 height 24
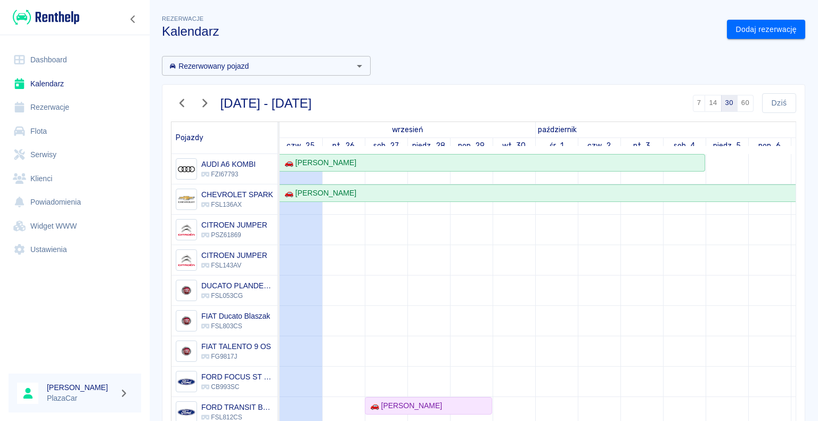
click at [64, 103] on link "Rezerwacje" at bounding box center [75, 107] width 133 height 24
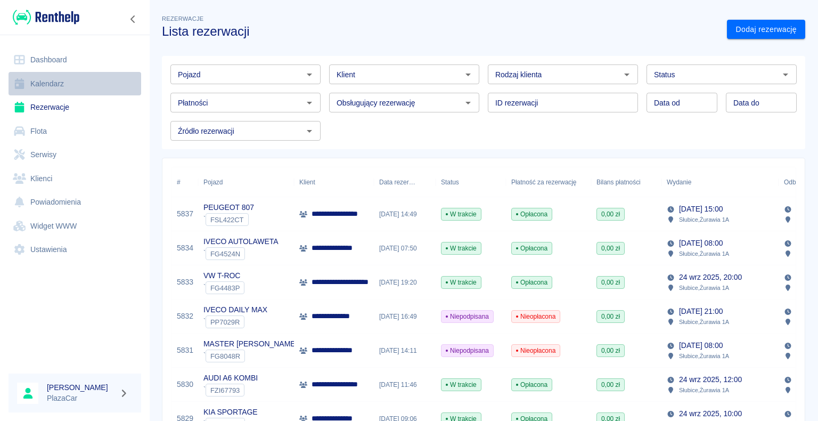
click at [60, 87] on link "Kalendarz" at bounding box center [75, 84] width 133 height 24
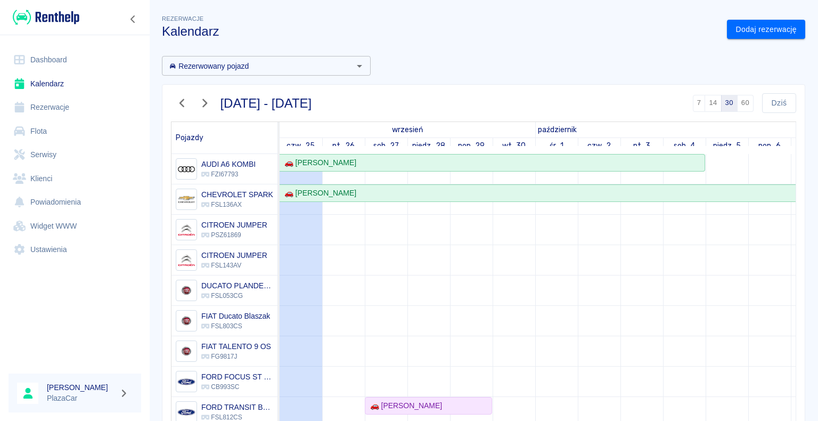
click at [58, 68] on link "Dashboard" at bounding box center [75, 60] width 133 height 24
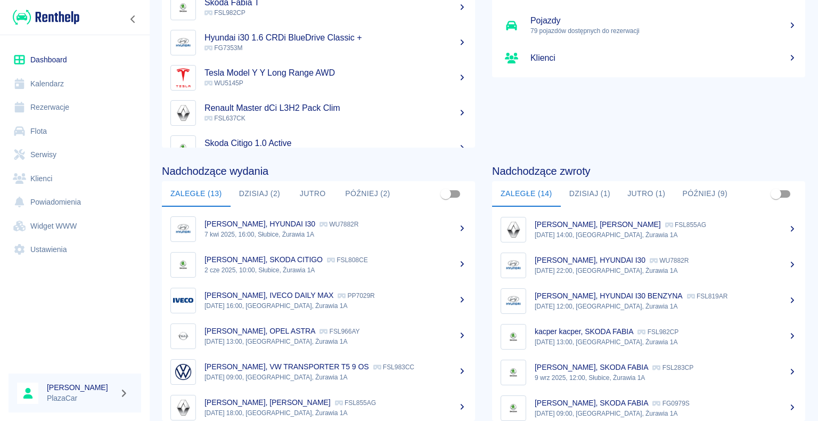
scroll to position [106, 0]
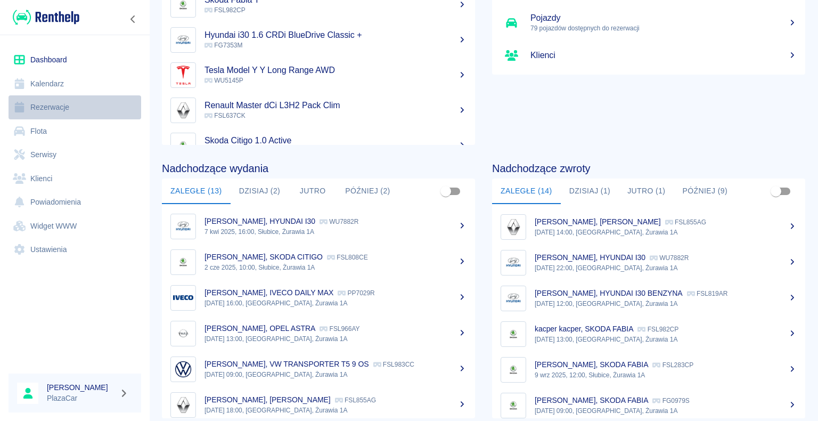
click at [66, 111] on link "Rezerwacje" at bounding box center [75, 107] width 133 height 24
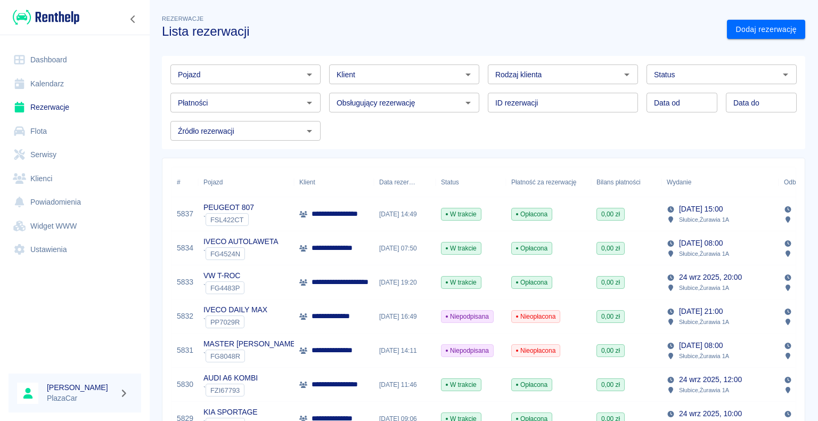
click at [350, 80] on input "Klient" at bounding box center [395, 74] width 126 height 13
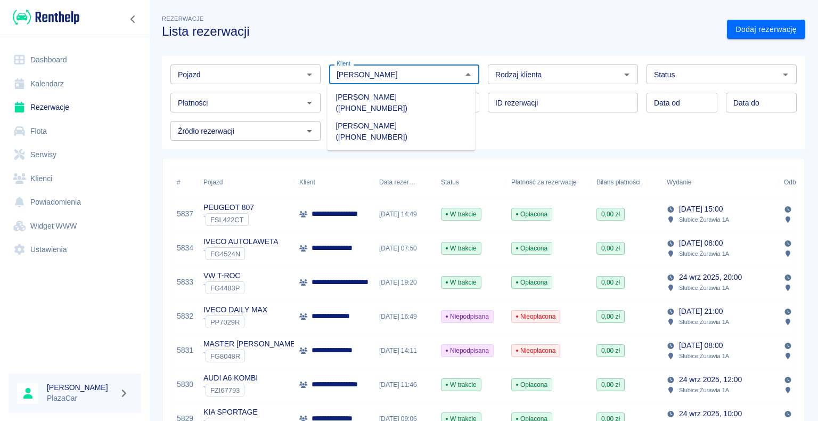
click at [450, 98] on li "[PERSON_NAME] ([PHONE_NUMBER])" at bounding box center [401, 102] width 148 height 29
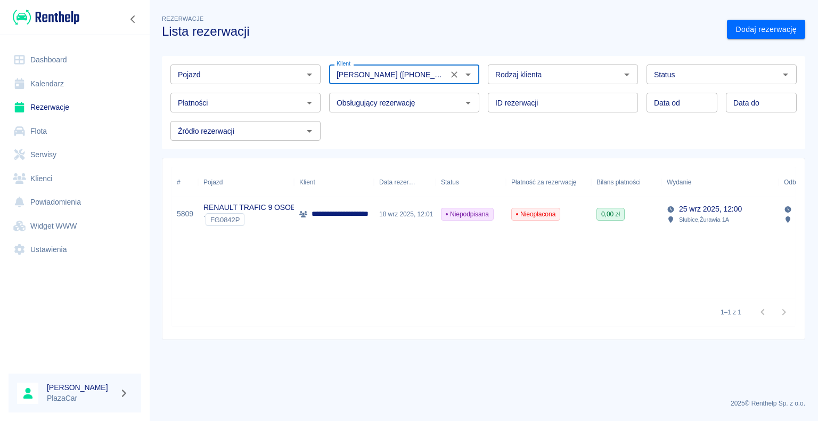
type input "[PERSON_NAME] ([PHONE_NUMBER])"
click at [575, 215] on div "Nieopłacona" at bounding box center [548, 214] width 85 height 34
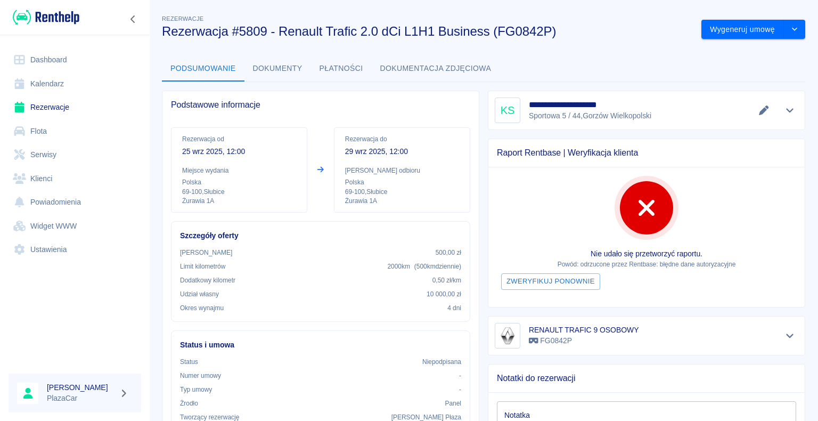
click at [342, 71] on button "Płatności" at bounding box center [341, 69] width 61 height 26
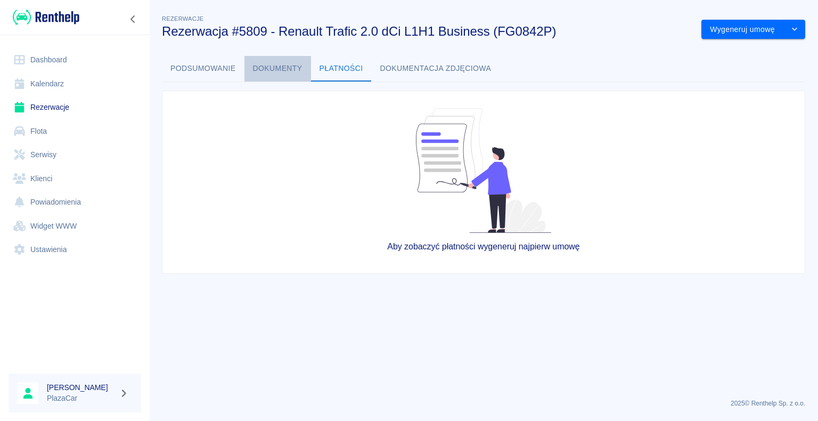
click at [285, 76] on button "Dokumenty" at bounding box center [277, 69] width 67 height 26
click at [242, 70] on button "Podsumowanie" at bounding box center [203, 69] width 83 height 26
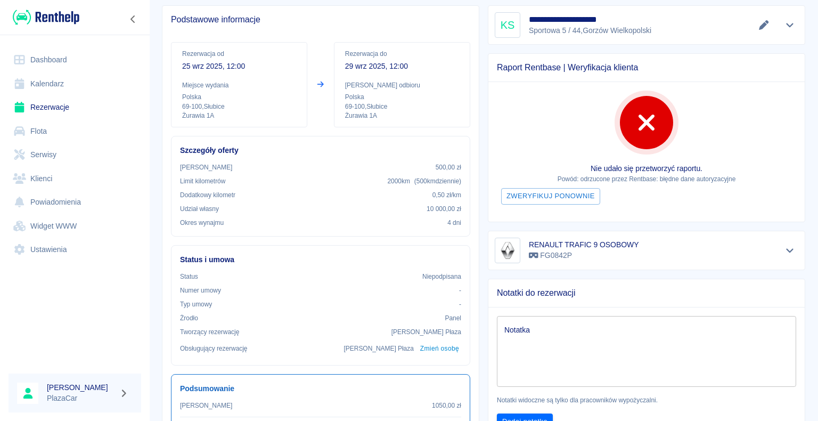
scroll to position [266, 0]
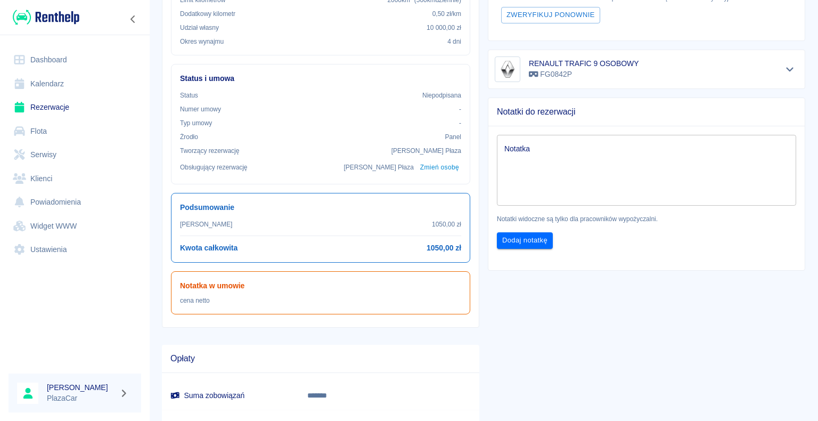
click at [45, 126] on link "Flota" at bounding box center [75, 131] width 133 height 24
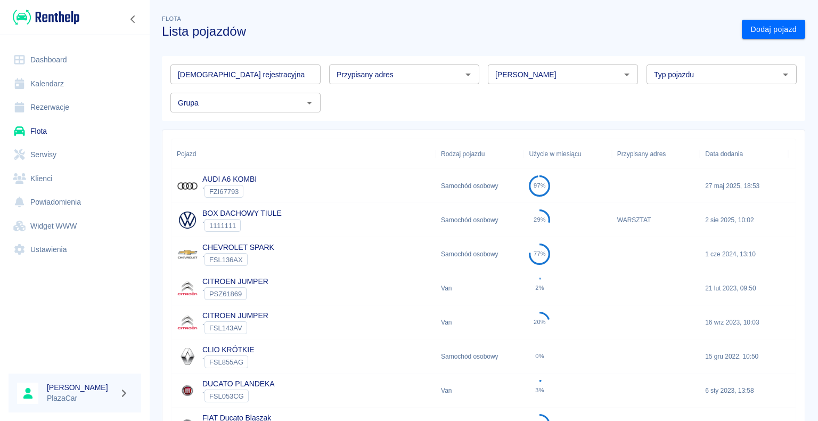
click at [529, 75] on input "[PERSON_NAME]" at bounding box center [554, 74] width 126 height 13
click at [530, 104] on li "Peugeot" at bounding box center [558, 97] width 148 height 18
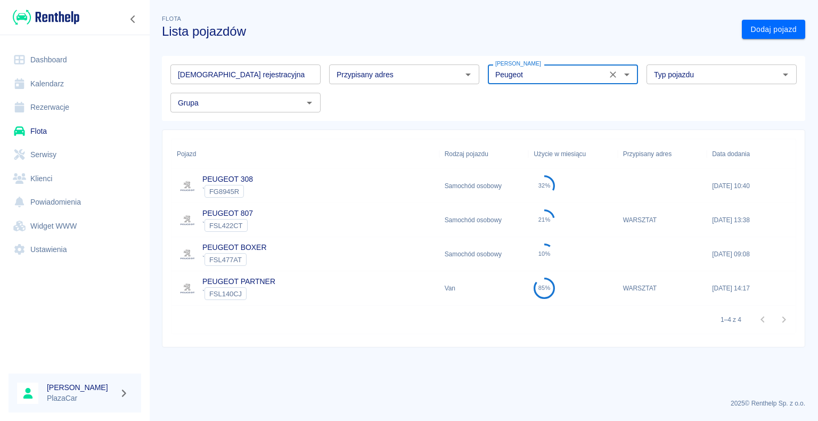
type input "Peugeot"
click at [36, 58] on link "Dashboard" at bounding box center [75, 60] width 133 height 24
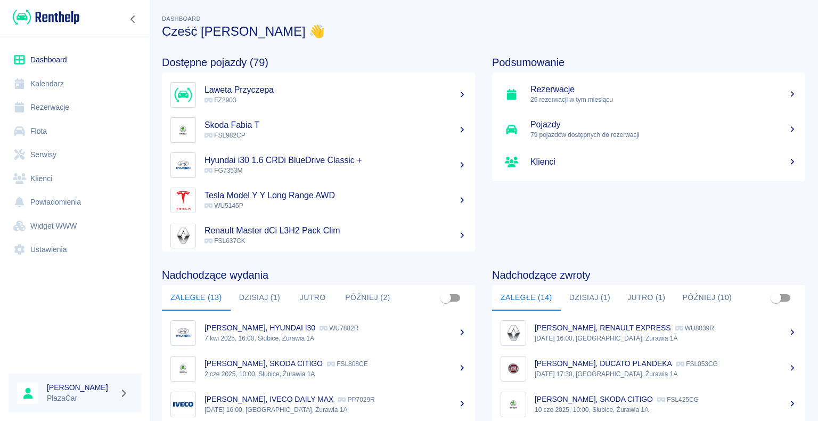
scroll to position [53, 0]
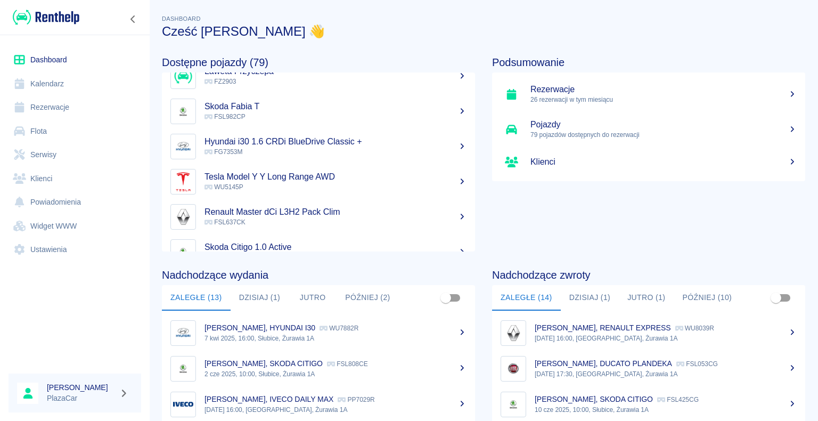
click at [65, 86] on link "Kalendarz" at bounding box center [75, 84] width 133 height 24
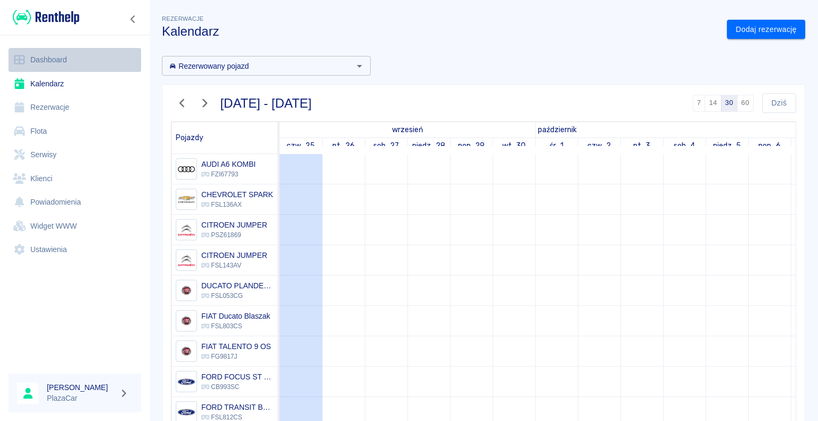
click at [88, 64] on link "Dashboard" at bounding box center [75, 60] width 133 height 24
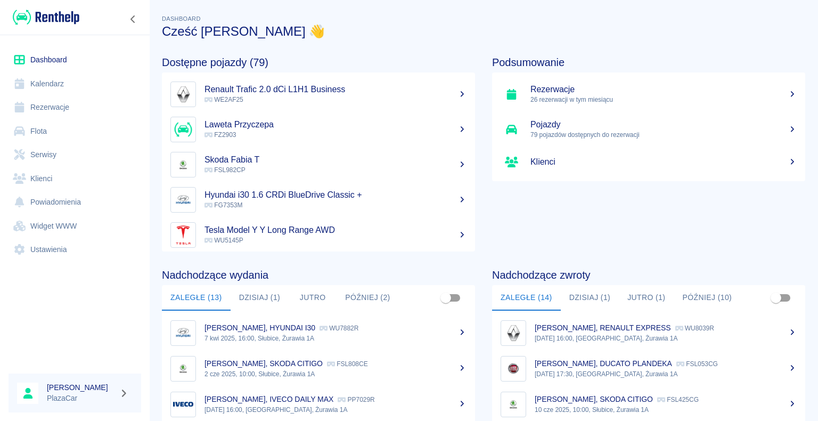
click at [335, 165] on h5 "Skoda Fabia T" at bounding box center [335, 159] width 262 height 11
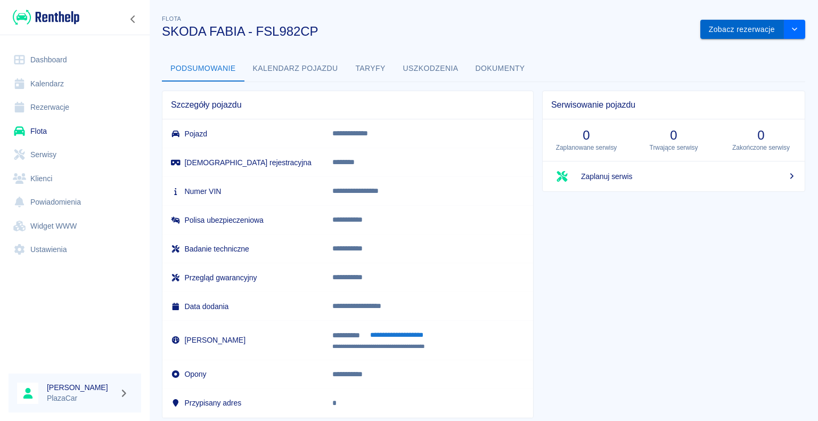
click at [750, 33] on button "Zobacz rezerwacje" at bounding box center [742, 30] width 84 height 20
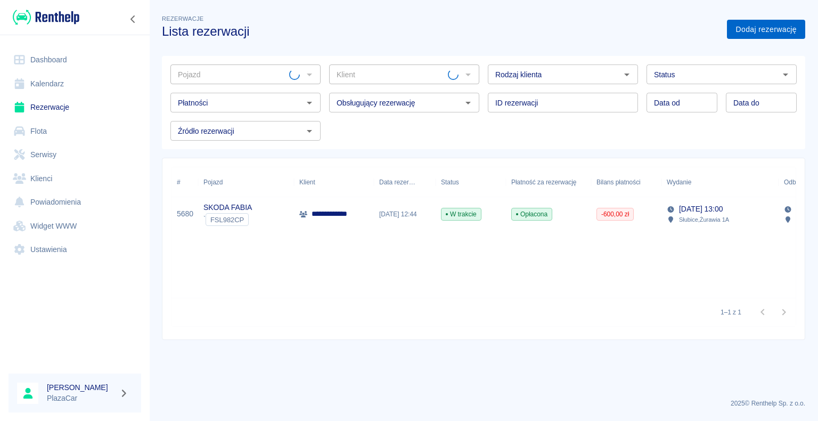
type input "SKODA FABIA - FSL982CP"
click at [778, 31] on link "Dodaj rezerwację" at bounding box center [766, 30] width 78 height 20
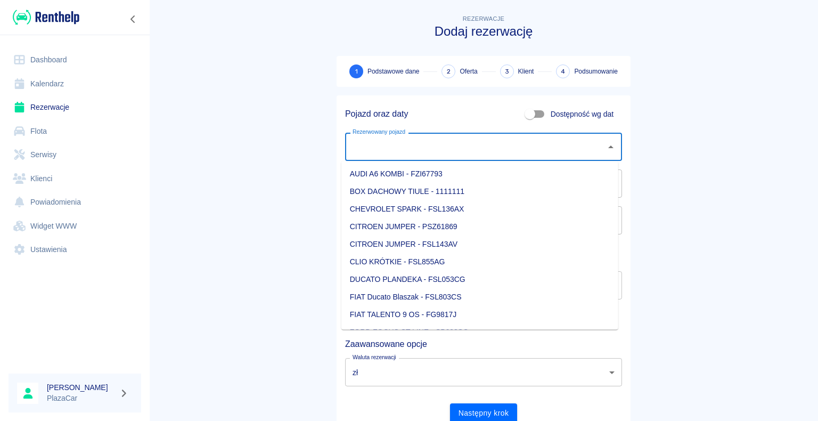
click at [524, 150] on input "Rezerwowany pojazd" at bounding box center [475, 146] width 251 height 19
click at [522, 245] on li "SKODA FABIA - FG0979S" at bounding box center [479, 244] width 277 height 18
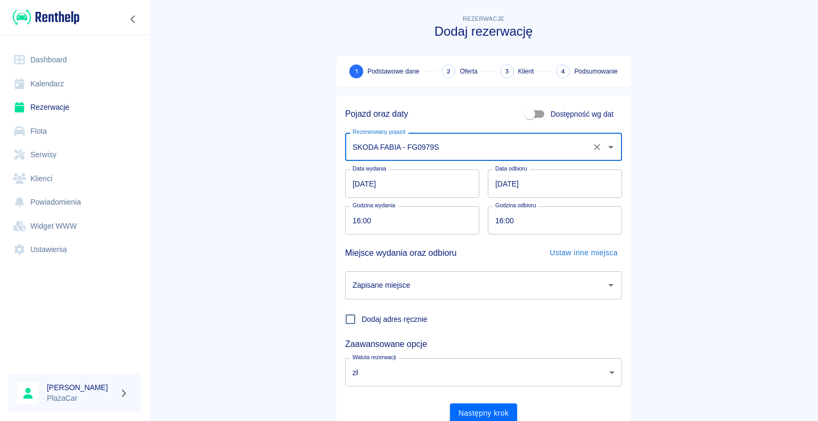
type input "SKODA FABIA - FG0979S"
click at [520, 278] on input "Zapisane miejsce" at bounding box center [475, 285] width 251 height 19
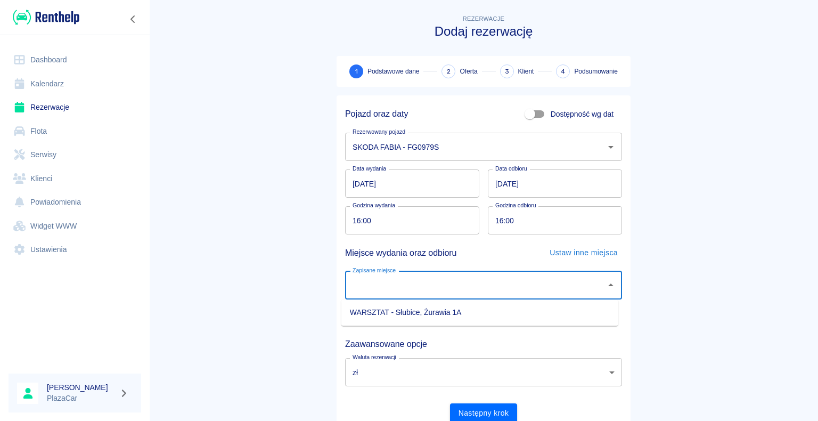
click at [375, 318] on li "WARSZTAT - Słubice, Żurawia 1A" at bounding box center [479, 313] width 277 height 18
type input "WARSZTAT - Słubice, Żurawia 1A"
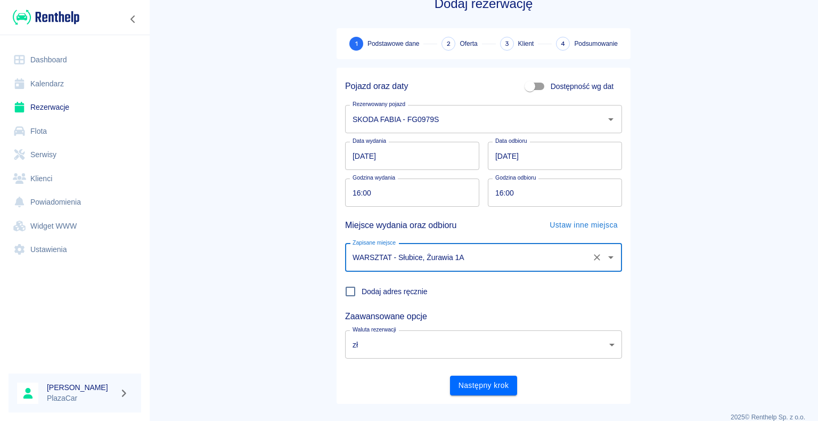
scroll to position [41, 0]
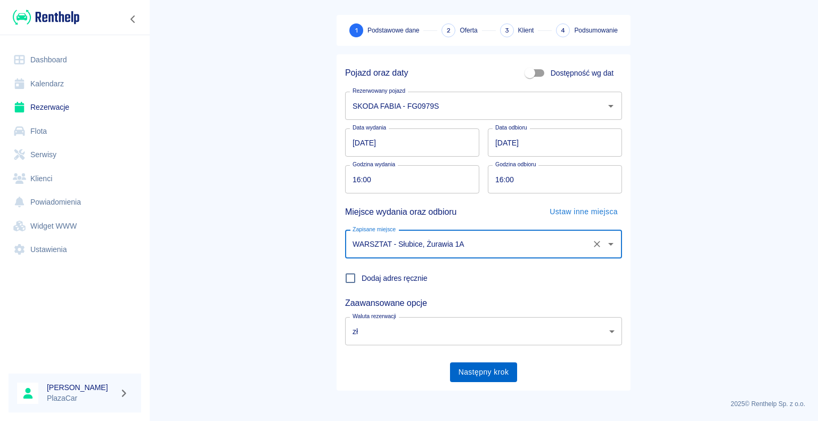
click at [470, 365] on button "Następny krok" at bounding box center [484, 372] width 68 height 20
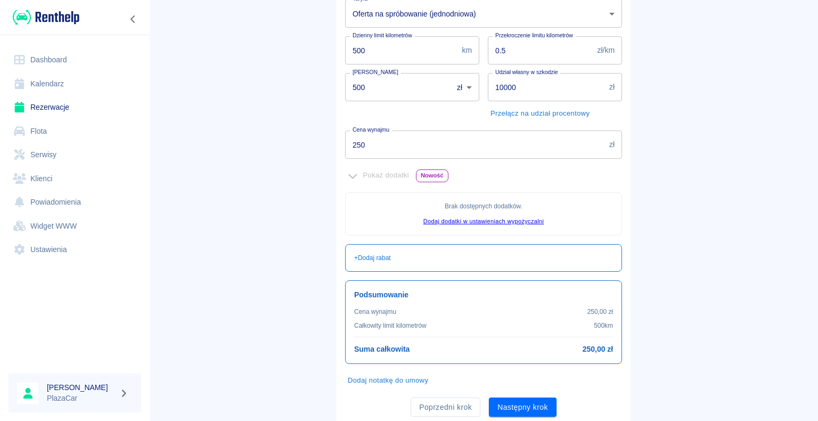
scroll to position [193, 0]
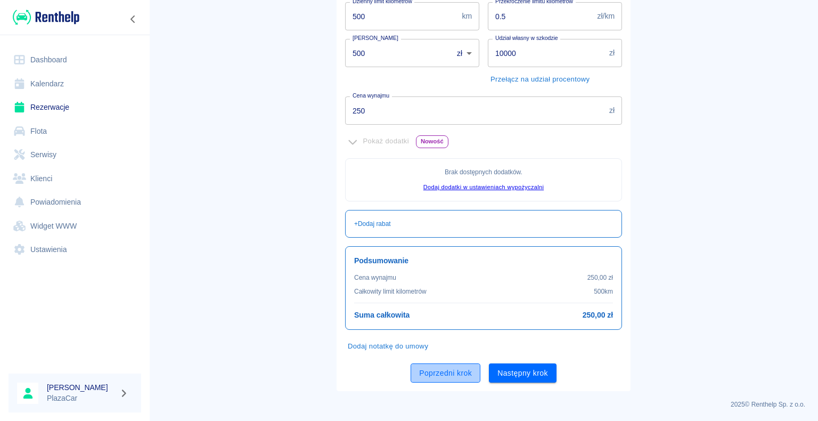
click at [439, 378] on button "Poprzedni krok" at bounding box center [446, 373] width 70 height 20
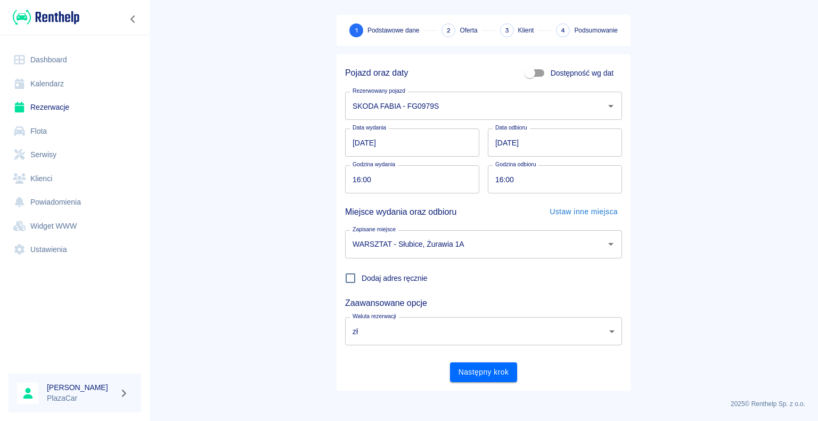
click at [558, 148] on input "[DATE]" at bounding box center [555, 142] width 134 height 28
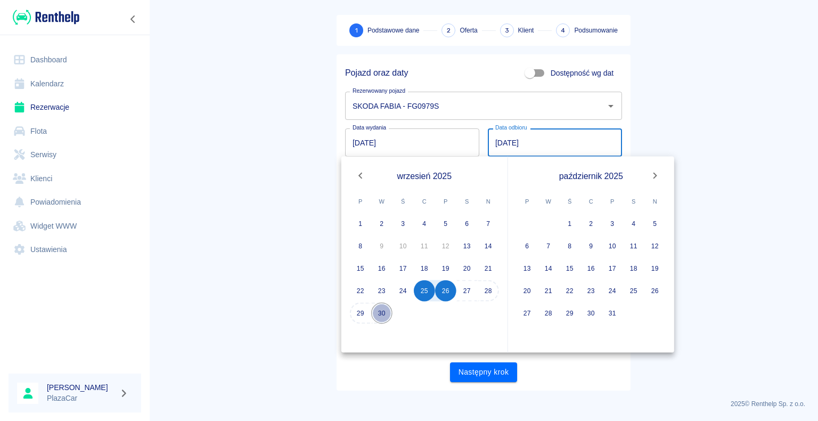
click at [386, 304] on button "30" at bounding box center [381, 312] width 21 height 21
type input "[DATE]"
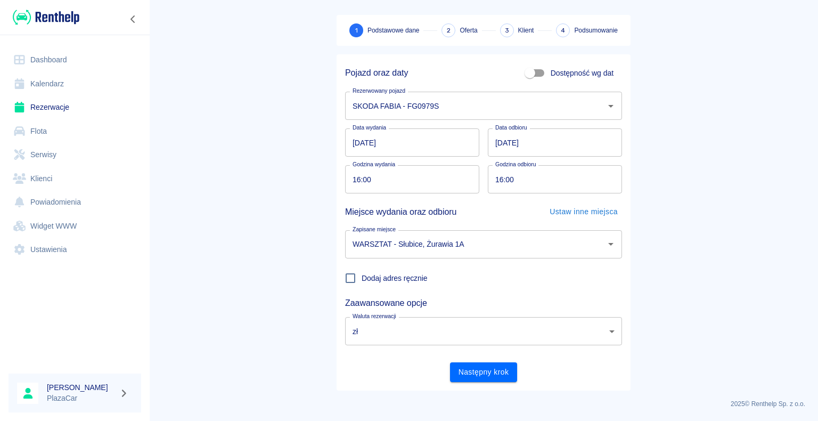
click at [575, 146] on input "[DATE]" at bounding box center [555, 142] width 134 height 28
click at [400, 389] on div "Pojazd oraz daty Dostępność wg dat Rezerwowany pojazd SKODA FABIA - FG0979S Rez…" at bounding box center [484, 222] width 294 height 336
click at [491, 380] on button "Następny krok" at bounding box center [484, 372] width 68 height 20
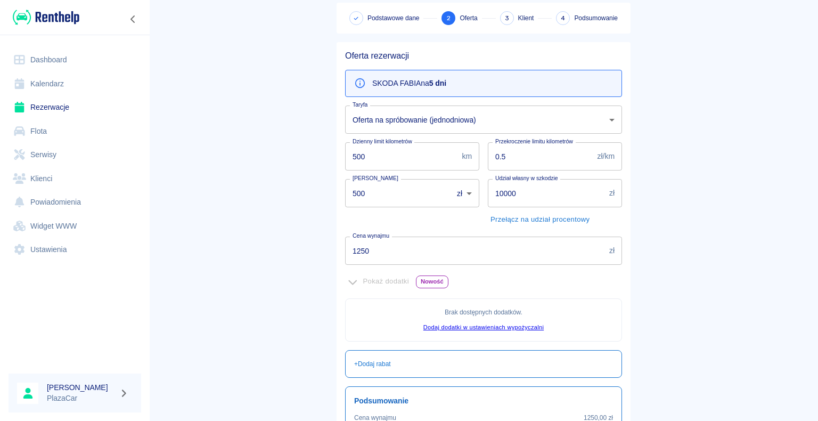
scroll to position [193, 0]
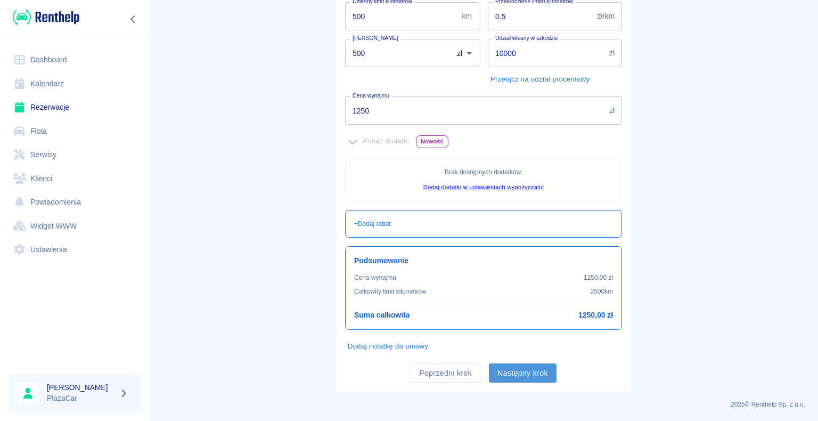
click at [511, 369] on button "Następny krok" at bounding box center [523, 373] width 68 height 20
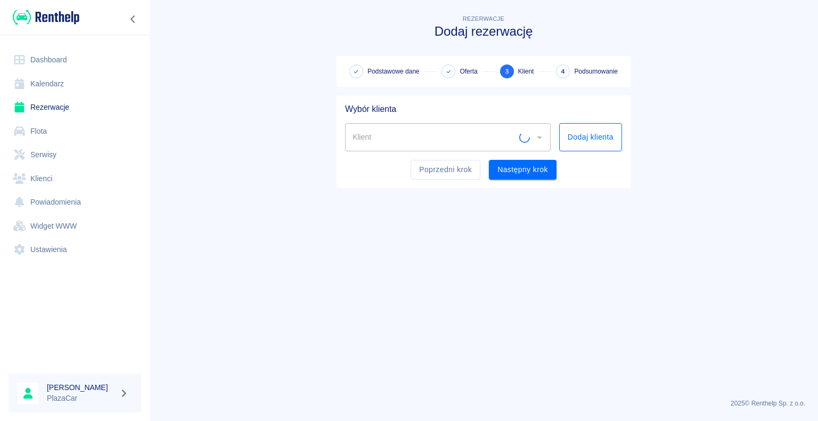
click at [586, 133] on button "Dodaj klienta" at bounding box center [590, 137] width 63 height 28
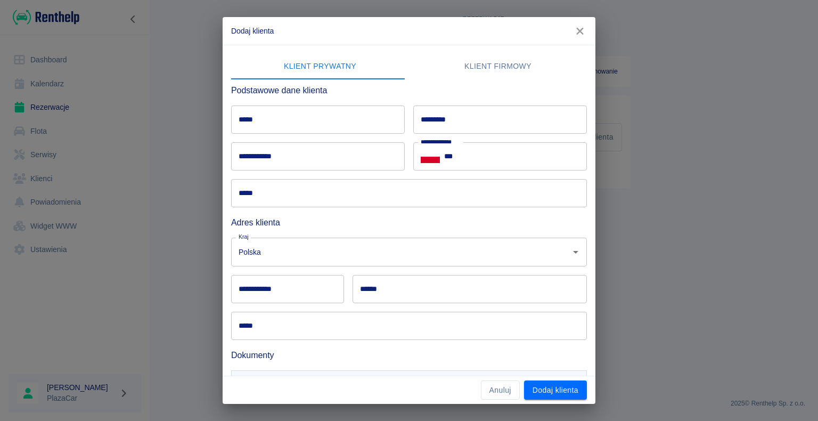
click at [342, 126] on input "*****" at bounding box center [318, 119] width 174 height 28
click at [317, 122] on input "*****" at bounding box center [318, 119] width 174 height 28
type input "*****"
click at [501, 108] on input "*********" at bounding box center [500, 119] width 174 height 28
type input "**********"
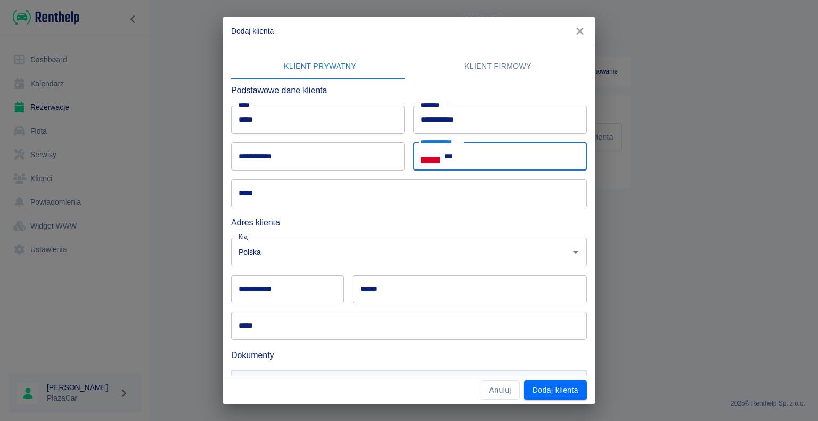
click at [502, 146] on input "***" at bounding box center [515, 156] width 143 height 28
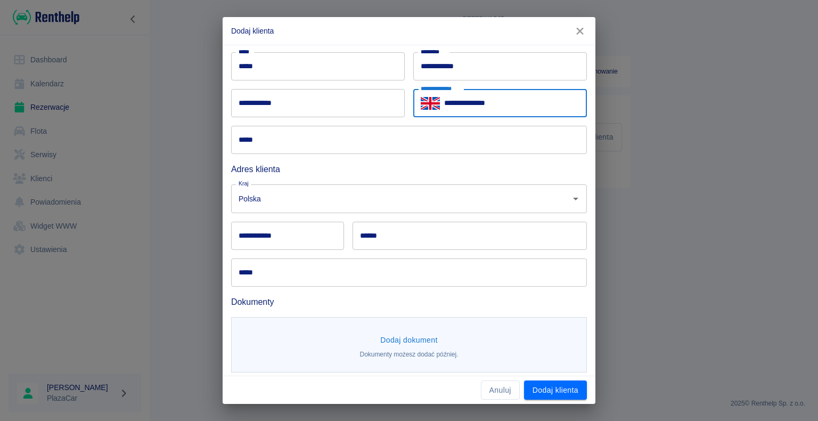
type input "**********"
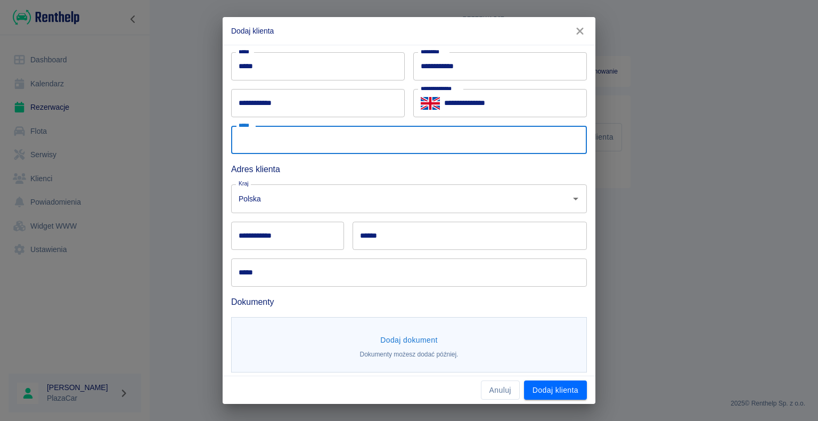
click at [439, 143] on input "*****" at bounding box center [409, 140] width 356 height 28
type input "**********"
click at [443, 231] on input "******" at bounding box center [469, 236] width 234 height 28
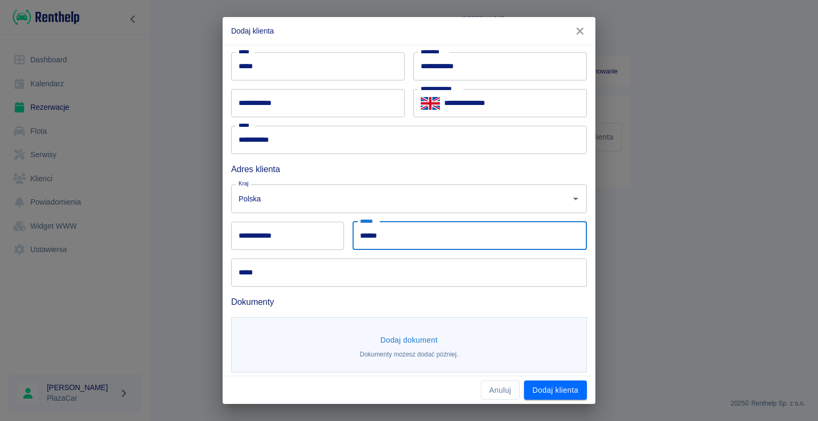
type input "******"
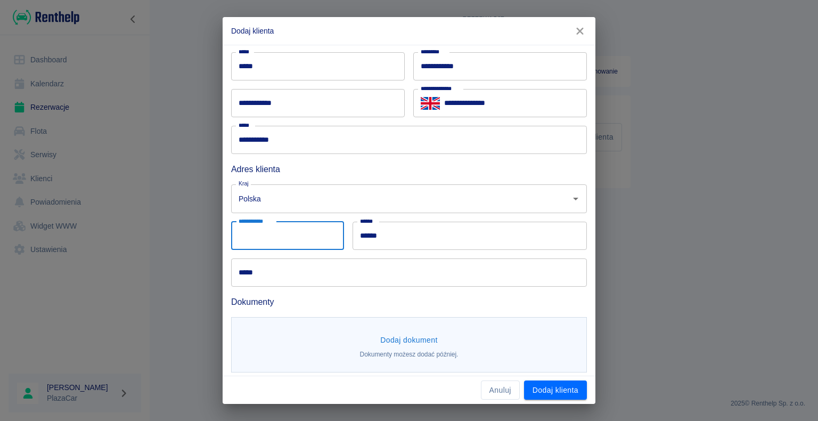
click at [313, 223] on input "**********" at bounding box center [287, 236] width 113 height 28
type input "*****"
click at [310, 272] on input "*****" at bounding box center [409, 272] width 356 height 28
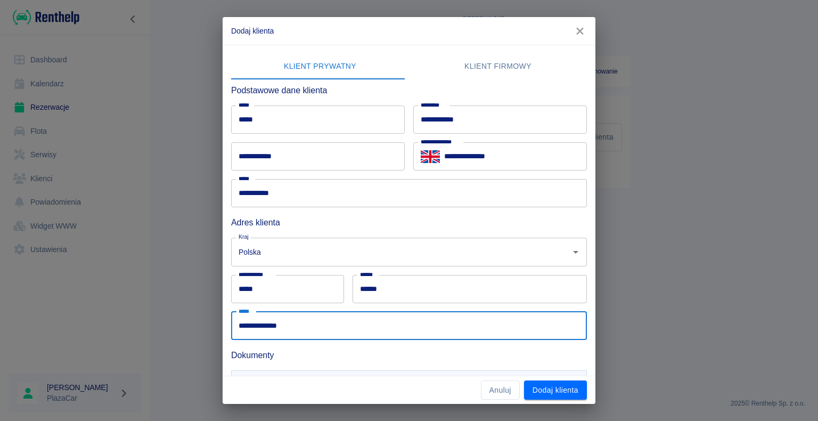
scroll to position [58, 0]
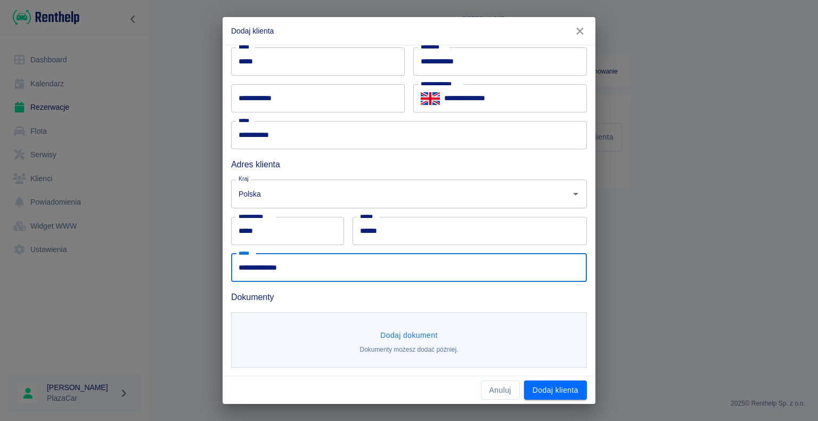
type input "**********"
click at [411, 331] on button "Dodaj dokument" at bounding box center [409, 335] width 66 height 20
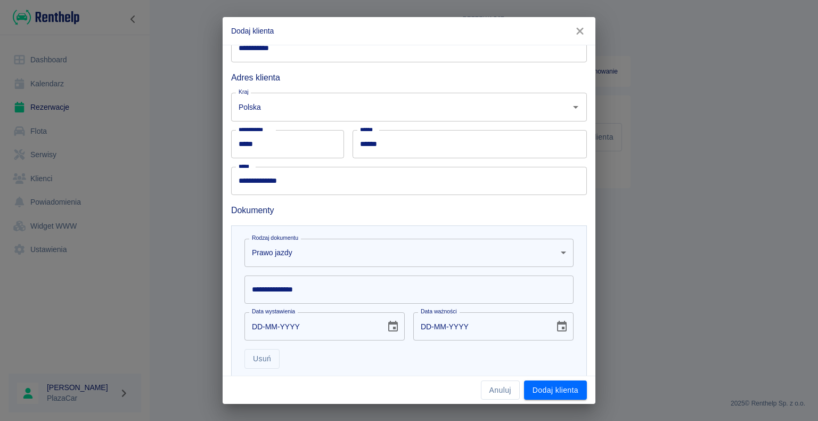
scroll to position [213, 0]
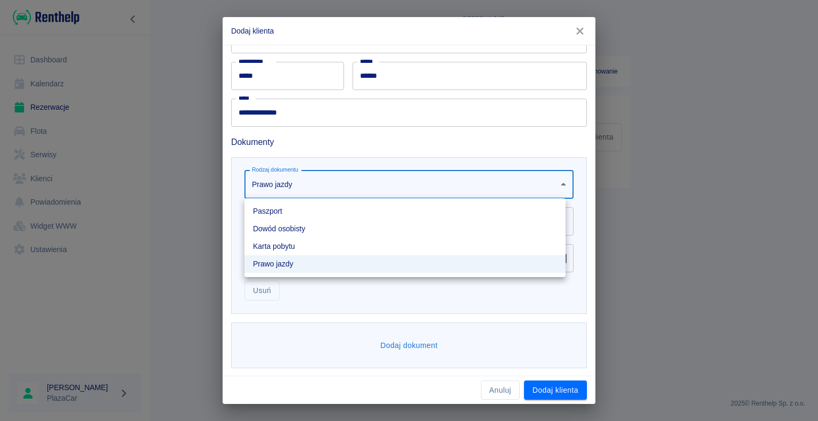
click at [339, 187] on body "**********" at bounding box center [409, 210] width 818 height 421
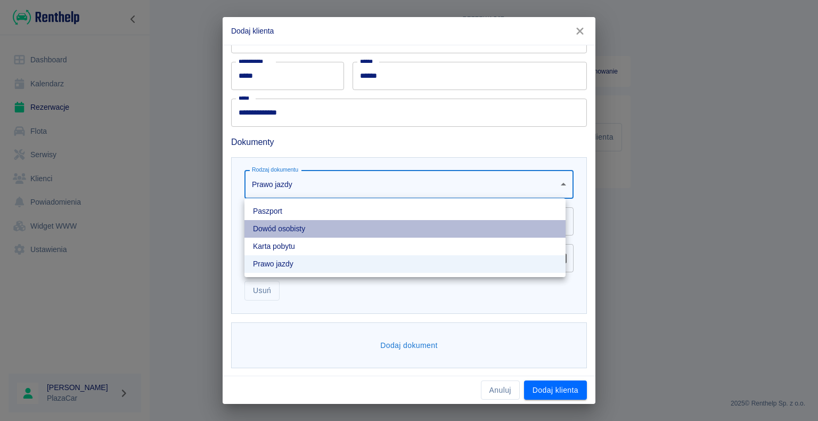
click at [297, 232] on li "Dowód osobisty" at bounding box center [404, 229] width 321 height 18
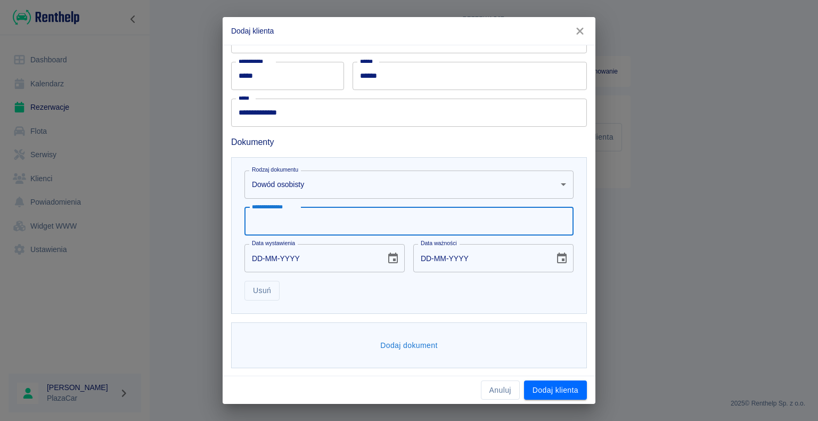
click at [334, 218] on input "**********" at bounding box center [408, 221] width 329 height 28
type input "*********"
click at [551, 255] on button "Choose date" at bounding box center [561, 258] width 21 height 21
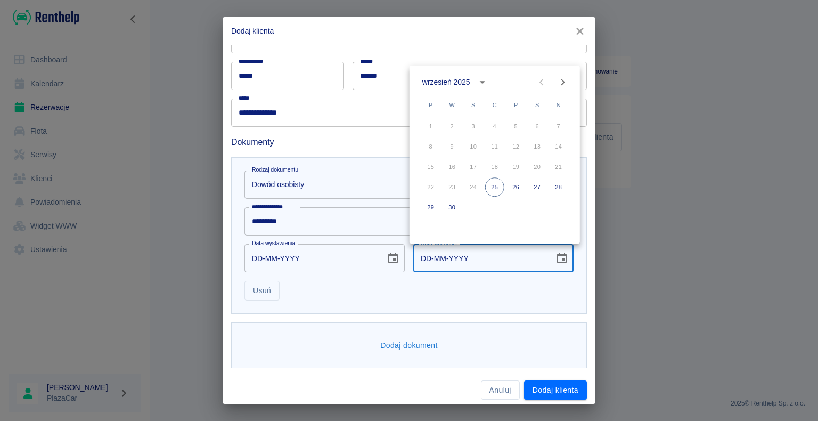
click at [489, 80] on button "calendar view is open, switch to year view" at bounding box center [482, 82] width 18 height 18
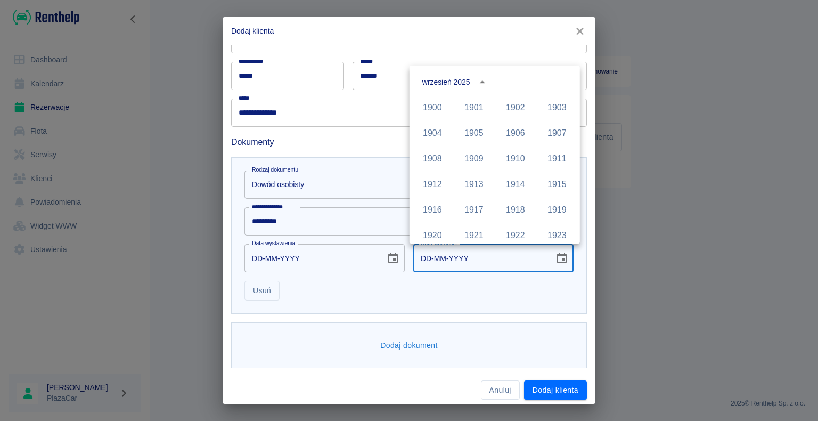
scroll to position [731, 0]
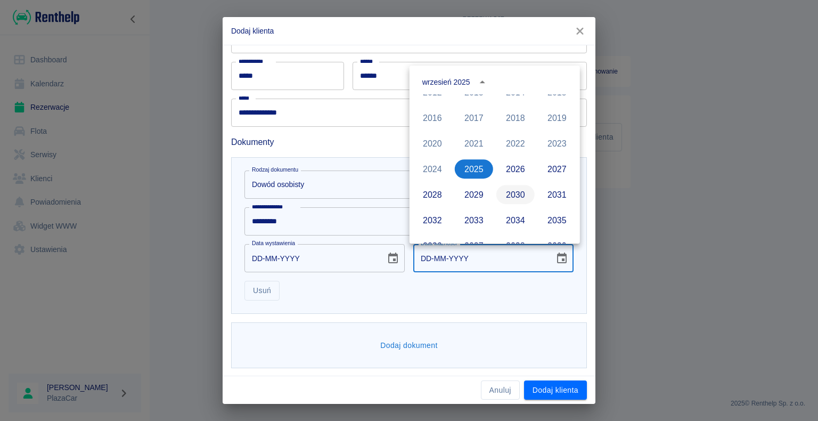
click at [513, 200] on button "2030" at bounding box center [515, 194] width 38 height 19
type input "[DATE]"
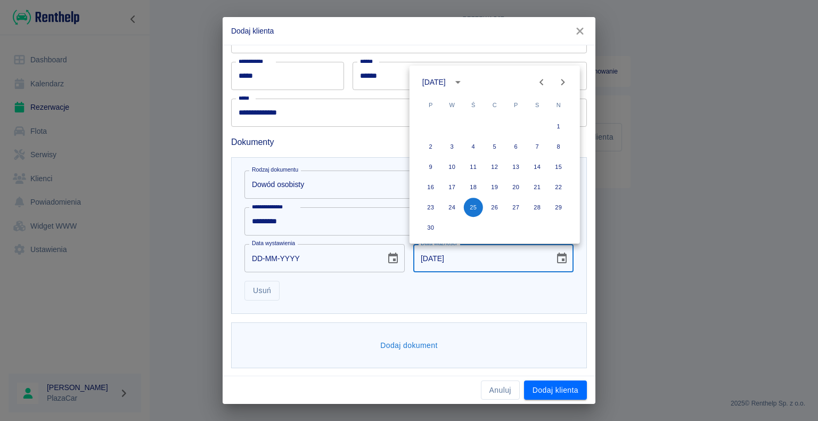
click at [322, 294] on div "Usuń" at bounding box center [405, 286] width 338 height 28
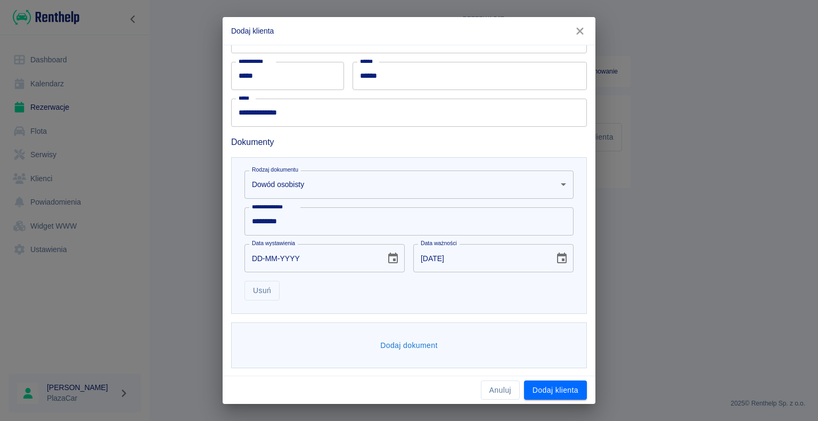
click at [392, 257] on icon "Choose date" at bounding box center [393, 258] width 13 height 13
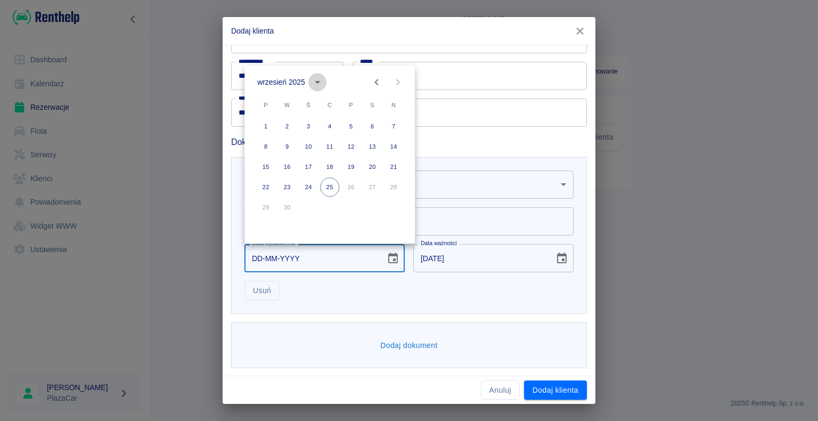
click at [319, 81] on icon "calendar view is open, switch to year view" at bounding box center [317, 82] width 5 height 3
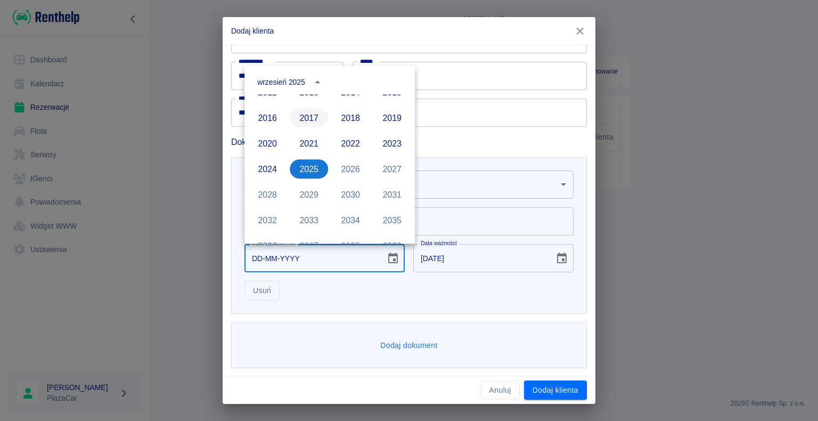
click at [306, 114] on button "2017" at bounding box center [309, 117] width 38 height 19
type input "[DATE]"
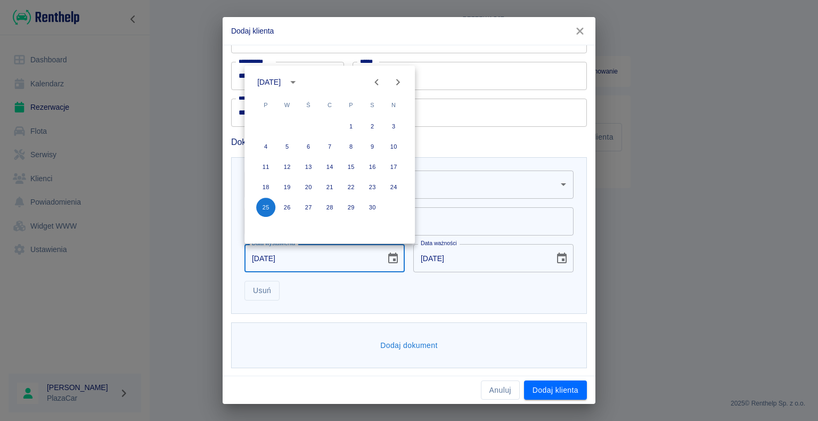
click at [334, 285] on div "Usuń" at bounding box center [405, 286] width 338 height 28
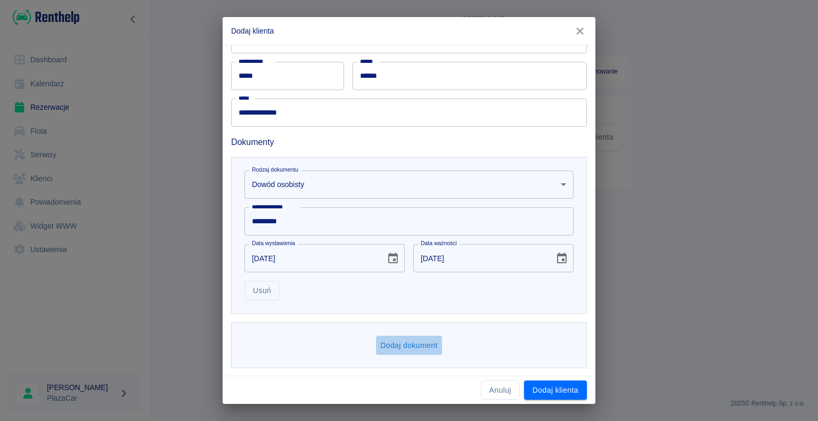
click at [398, 340] on button "Dodaj dokument" at bounding box center [409, 345] width 66 height 20
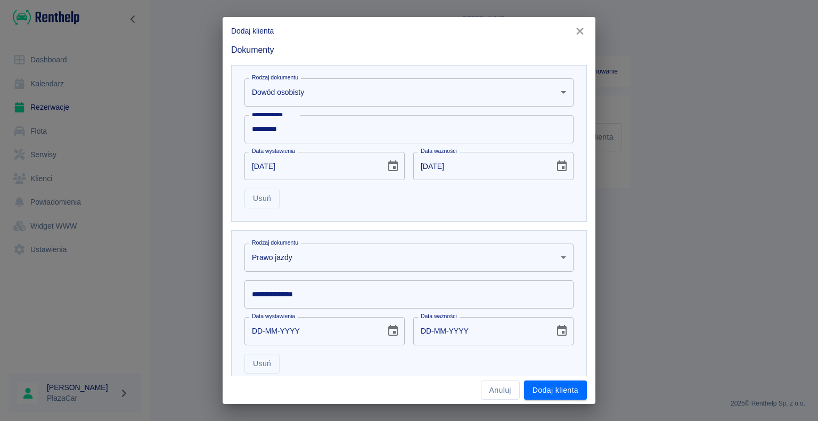
scroll to position [378, 0]
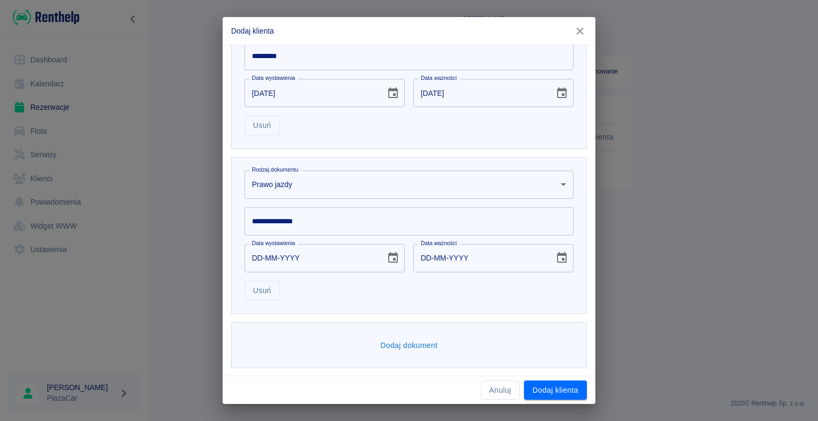
click at [334, 186] on body "**********" at bounding box center [409, 210] width 818 height 421
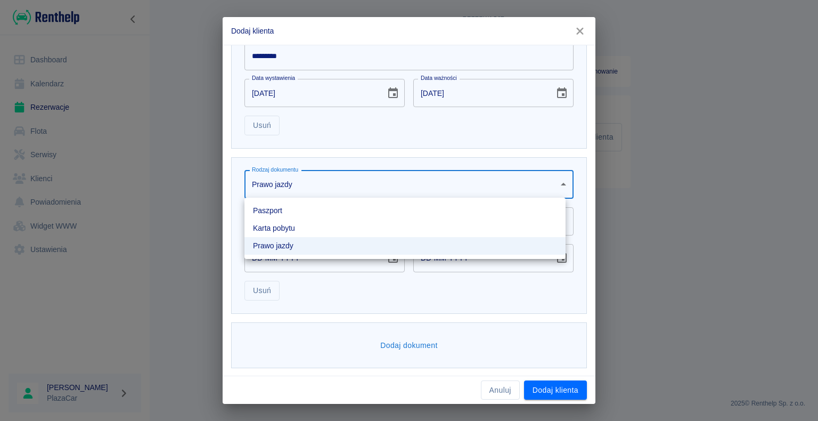
click at [329, 185] on div at bounding box center [409, 210] width 818 height 421
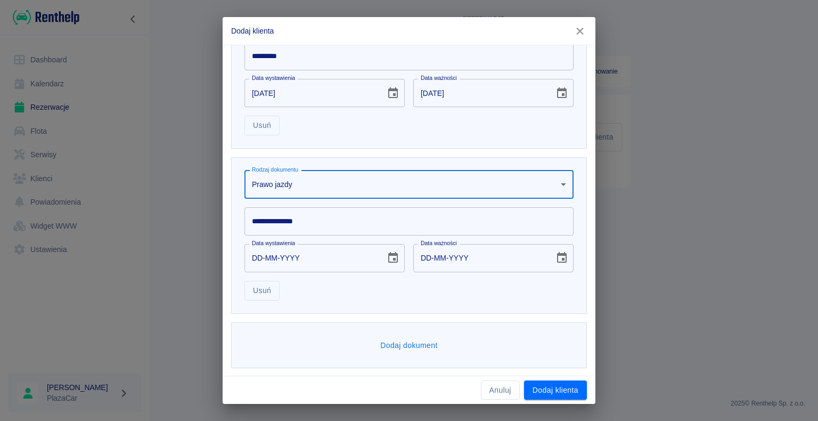
click at [318, 218] on input "**********" at bounding box center [408, 221] width 329 height 28
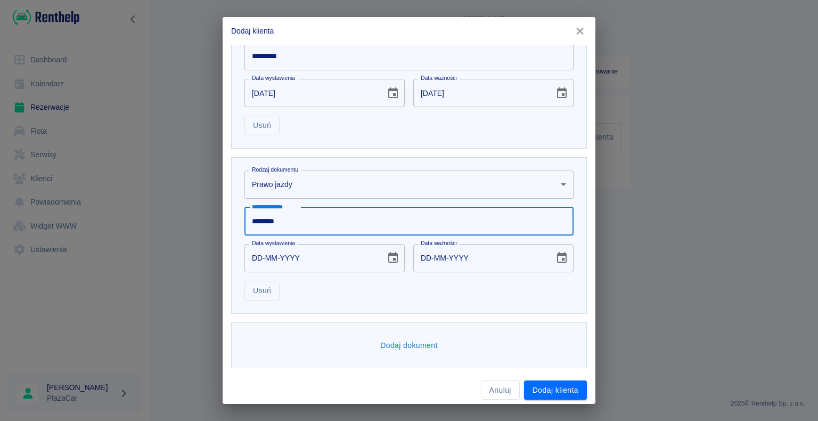
type input "********"
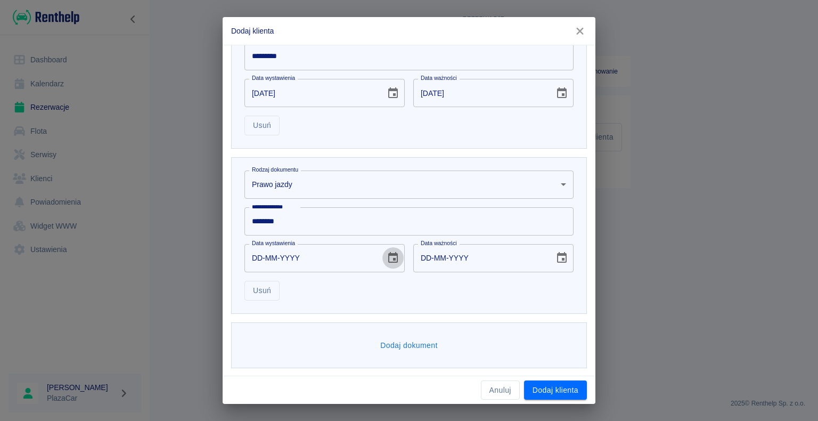
click at [394, 252] on icon "Choose date" at bounding box center [393, 257] width 13 height 13
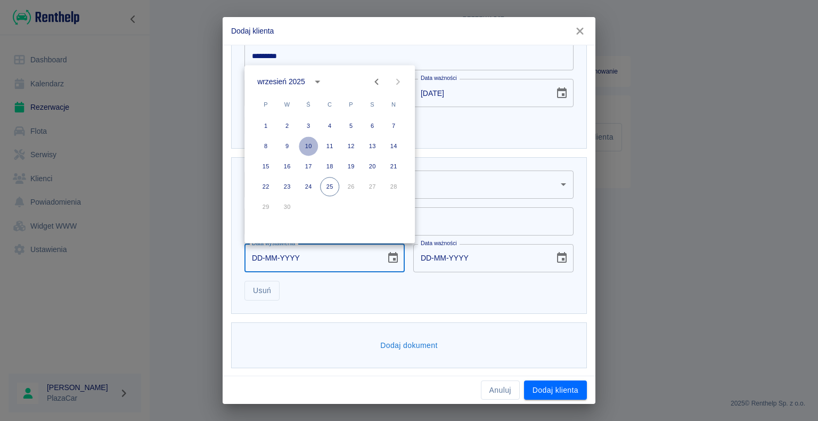
click at [313, 145] on button "10" at bounding box center [308, 145] width 19 height 19
type input "[DATE]"
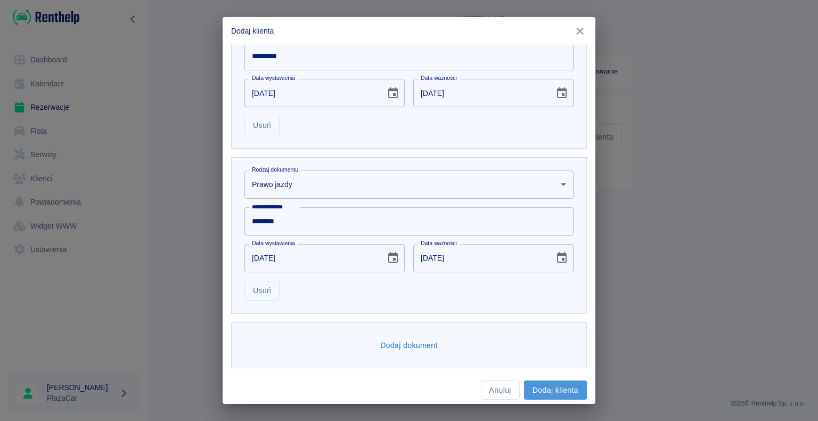
click at [541, 387] on button "Dodaj klienta" at bounding box center [555, 390] width 63 height 20
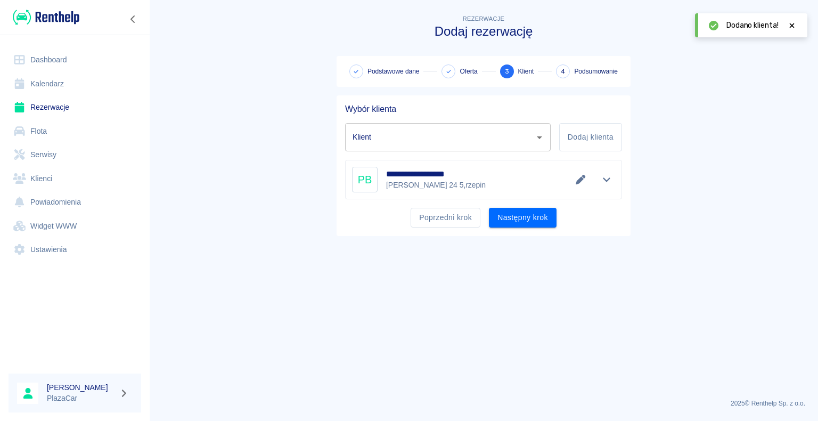
type input "[PERSON_NAME] ([PHONE_NUMBER])"
click at [586, 180] on icon "Edytuj dane" at bounding box center [581, 180] width 12 height 10
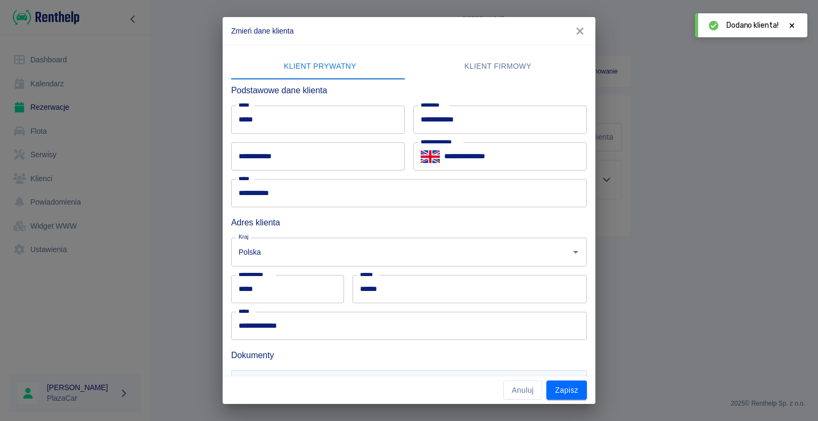
click at [299, 170] on input "**********" at bounding box center [318, 156] width 174 height 28
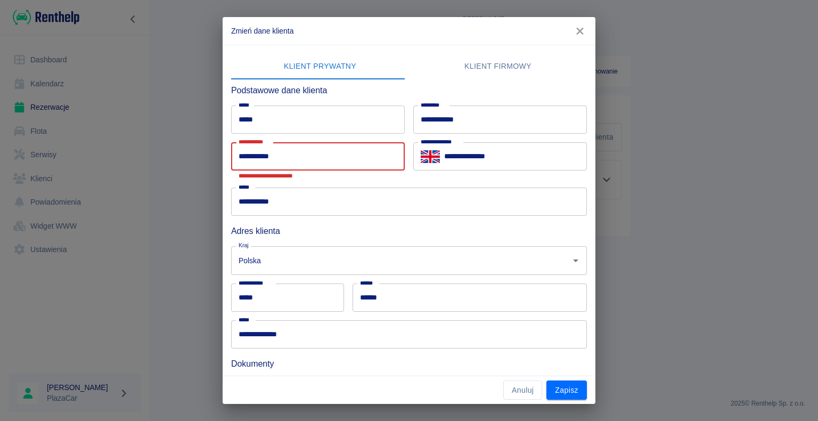
paste input "text"
click at [239, 159] on input "*" at bounding box center [318, 156] width 174 height 28
click at [298, 159] on input "**********" at bounding box center [318, 156] width 174 height 28
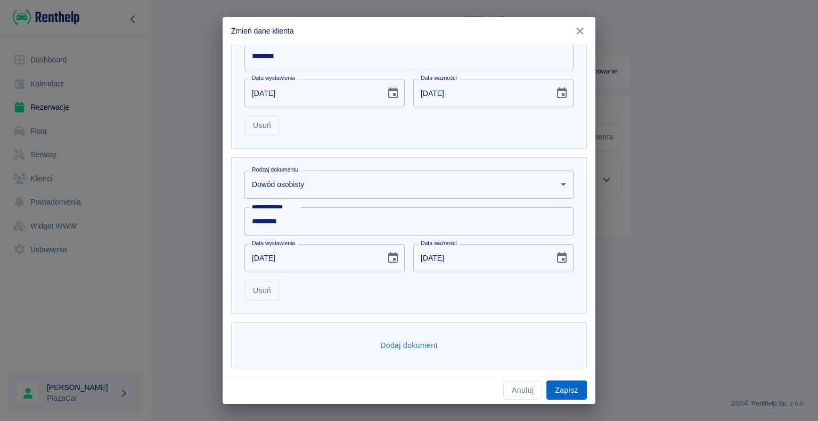
type input "**********"
click at [567, 385] on button "Zapisz" at bounding box center [566, 390] width 40 height 20
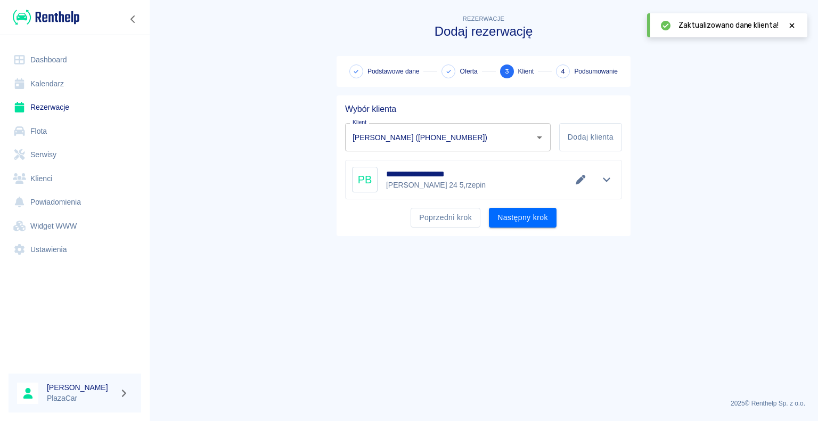
click at [524, 225] on button "Następny krok" at bounding box center [523, 218] width 68 height 20
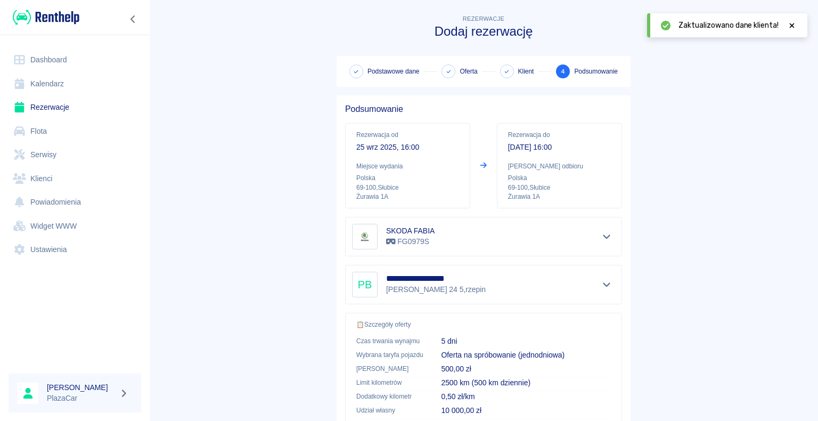
scroll to position [152, 0]
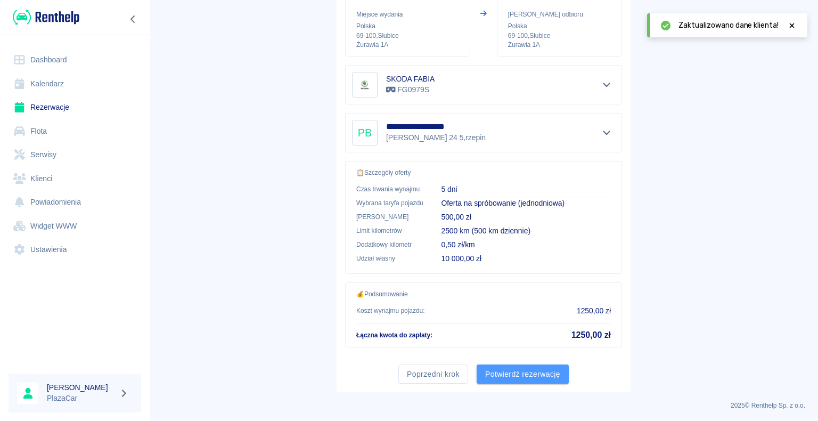
click at [495, 368] on button "Potwierdź rezerwację" at bounding box center [523, 374] width 92 height 20
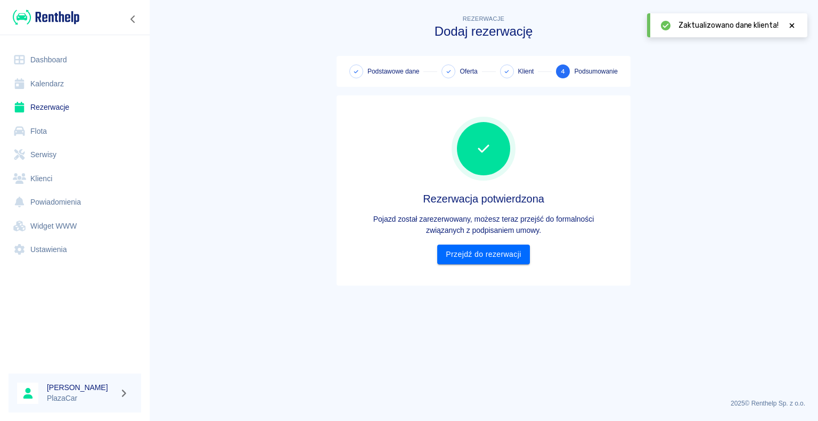
scroll to position [0, 0]
click at [482, 250] on link "Przejdź do rezerwacji" at bounding box center [483, 254] width 92 height 20
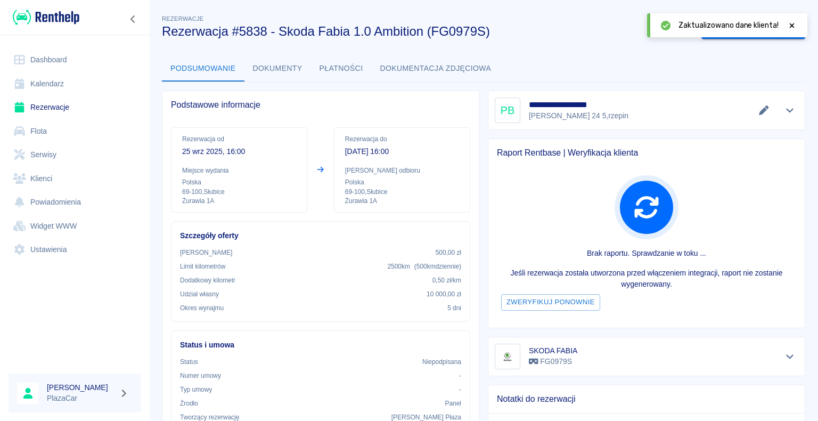
click at [790, 22] on icon at bounding box center [792, 25] width 10 height 7
